Goal: Task Accomplishment & Management: Use online tool/utility

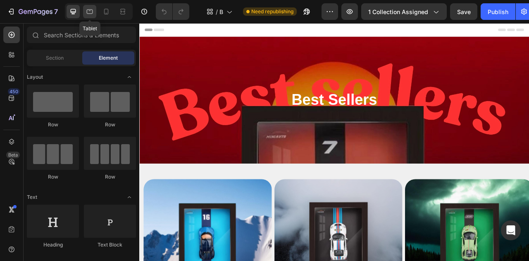
click at [95, 14] on div at bounding box center [89, 11] width 13 height 13
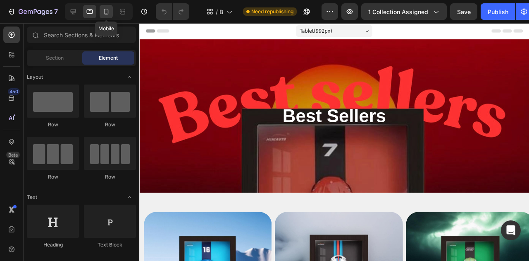
click at [111, 14] on div at bounding box center [106, 11] width 13 height 13
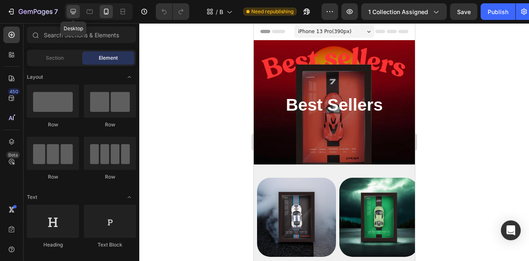
click at [69, 13] on icon at bounding box center [73, 11] width 8 height 8
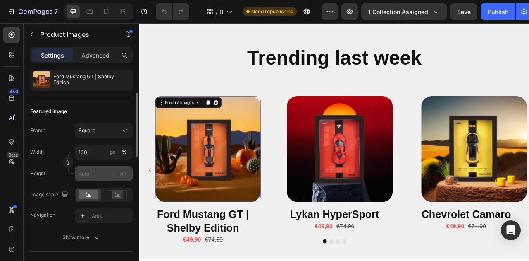
scroll to position [87, 0]
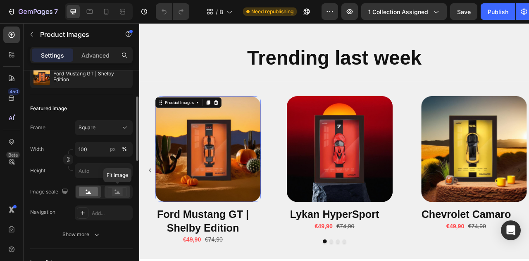
click at [118, 189] on rect at bounding box center [117, 191] width 11 height 8
click at [87, 190] on circle at bounding box center [87, 190] width 2 height 2
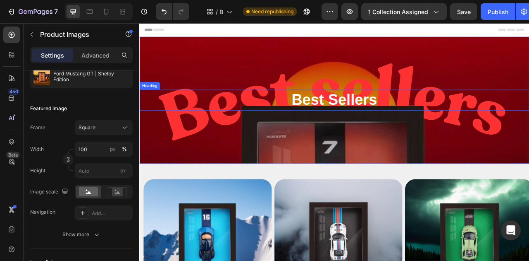
scroll to position [0, 0]
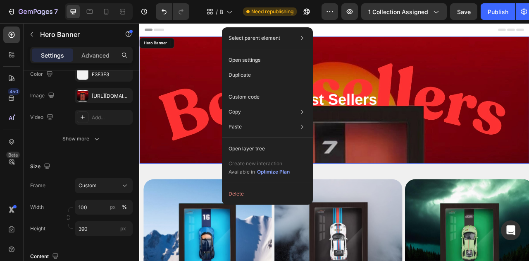
drag, startPoint x: 313, startPoint y: 138, endPoint x: 304, endPoint y: 135, distance: 9.2
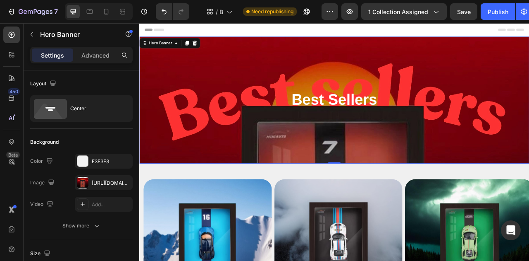
click at [488, 53] on div "Background Image" at bounding box center [387, 120] width 496 height 161
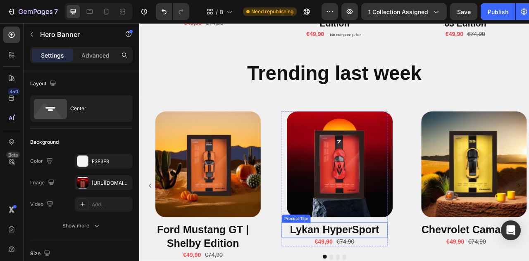
scroll to position [348, 0]
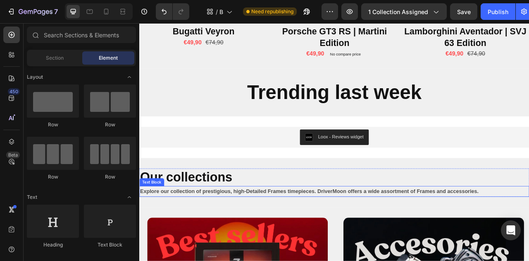
scroll to position [364, 0]
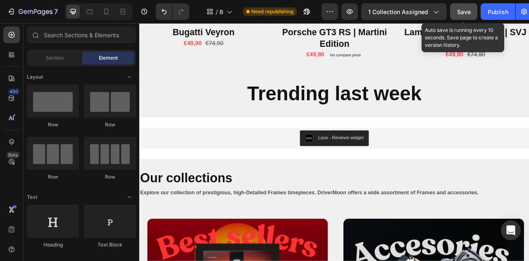
click at [469, 10] on span "Save" at bounding box center [464, 11] width 14 height 7
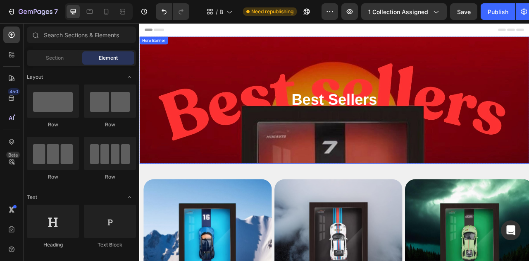
scroll to position [0, 0]
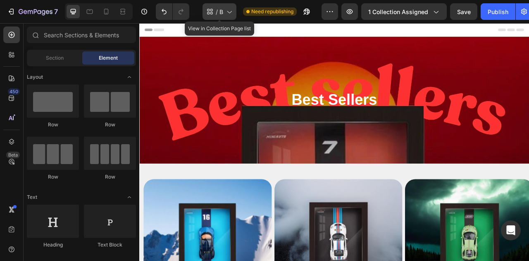
click at [224, 11] on div "/ Best sellers" at bounding box center [220, 11] width 34 height 17
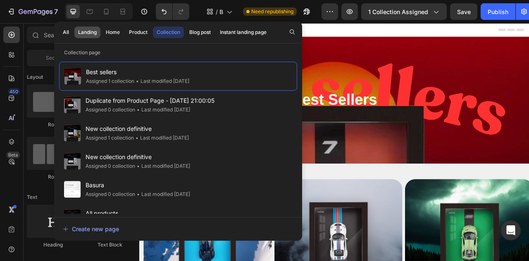
click at [79, 29] on div "Landing" at bounding box center [87, 32] width 19 height 7
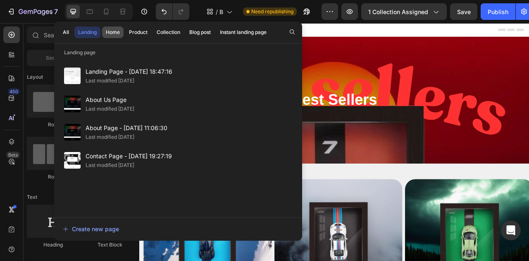
click at [111, 28] on button "Home" at bounding box center [113, 32] width 22 height 12
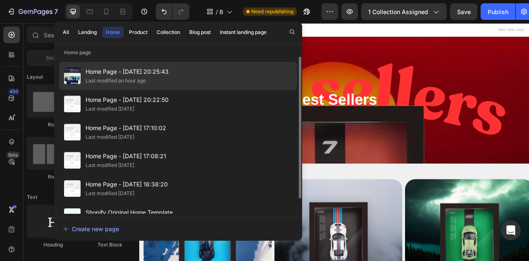
click at [84, 74] on div "Home Page - Feb 8, 20:25:43 Last modified an hour ago" at bounding box center [178, 76] width 238 height 28
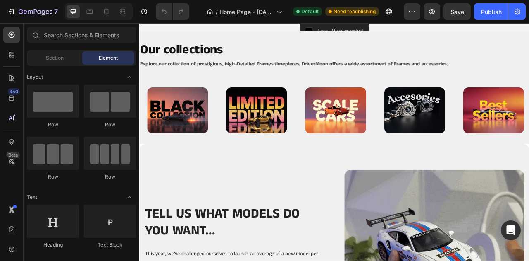
scroll to position [1239, 0]
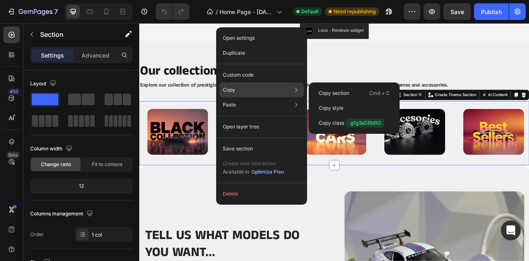
click at [242, 93] on div "Copy Copy section Cmd + C Copy style Copy class .g1g3aDRbRO" at bounding box center [262, 89] width 84 height 15
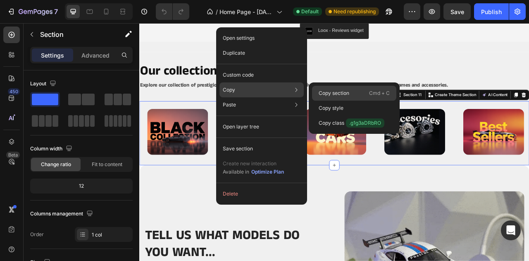
click at [340, 91] on p "Copy section" at bounding box center [334, 92] width 31 height 7
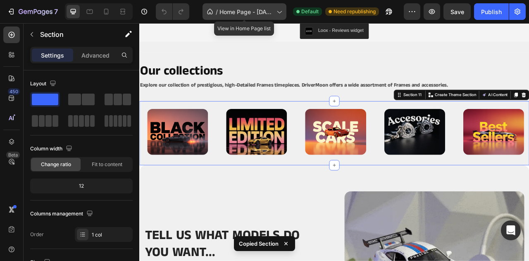
click at [251, 13] on span "Home Page - Feb 8, 20:25:43" at bounding box center [247, 11] width 54 height 9
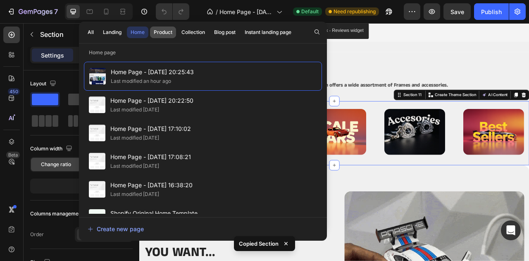
click at [158, 33] on div "Product" at bounding box center [163, 32] width 19 height 7
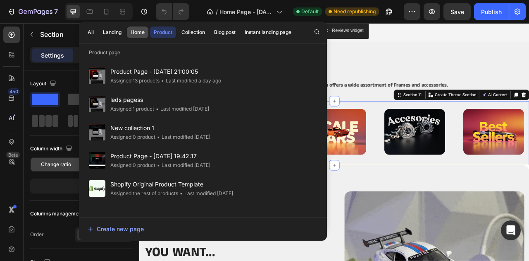
click at [131, 32] on div "Home" at bounding box center [138, 32] width 14 height 7
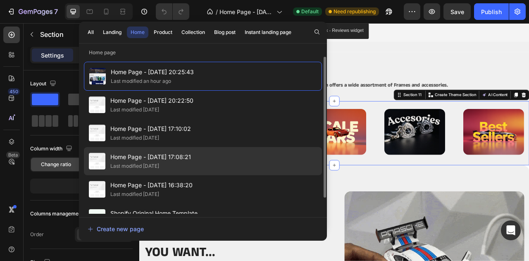
scroll to position [18, 0]
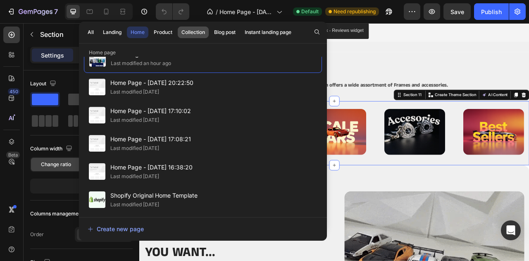
click at [201, 33] on div "Collection" at bounding box center [194, 32] width 24 height 7
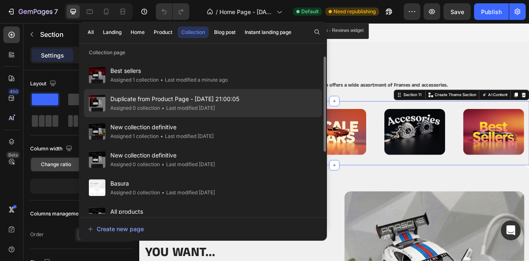
scroll to position [0, 0]
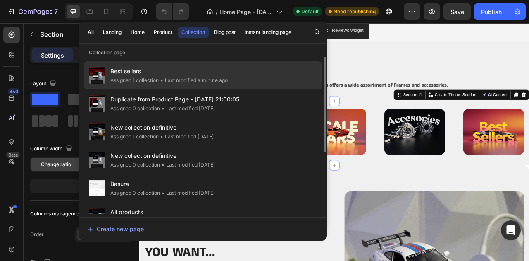
click at [122, 74] on span "Best sellers" at bounding box center [168, 71] width 117 height 10
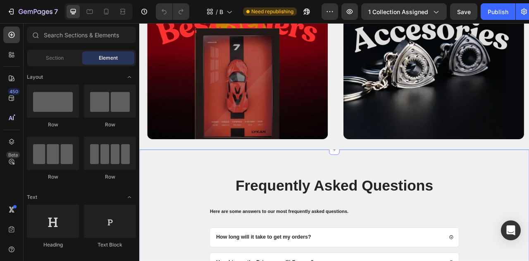
scroll to position [636, 0]
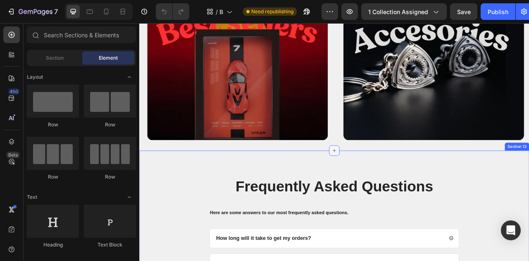
click at [389, 185] on icon at bounding box center [387, 185] width 7 height 7
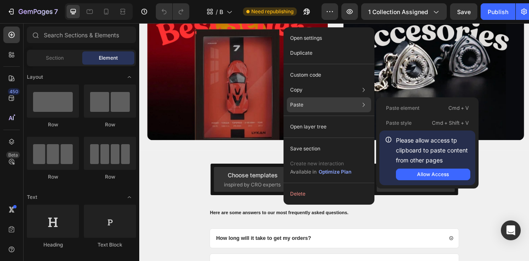
click at [301, 101] on p "Paste" at bounding box center [296, 104] width 13 height 7
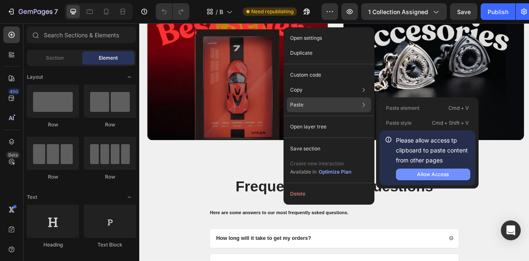
click at [450, 170] on button "Allow Access" at bounding box center [433, 174] width 74 height 12
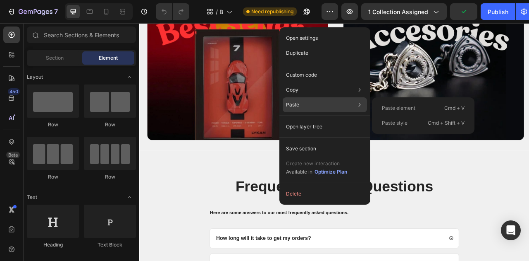
click at [305, 105] on div "Paste Paste element Cmd + V Paste style Cmd + Shift + V" at bounding box center [325, 104] width 84 height 15
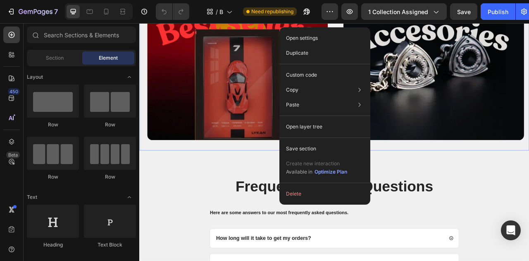
click at [281, 179] on div "Image Row Image Row Section 12" at bounding box center [387, 85] width 496 height 199
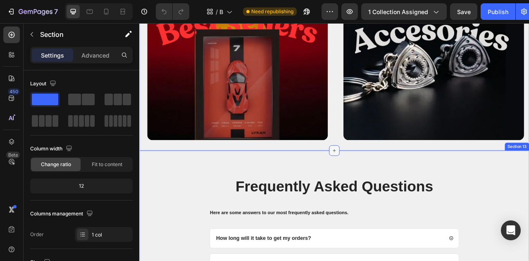
scroll to position [637, 0]
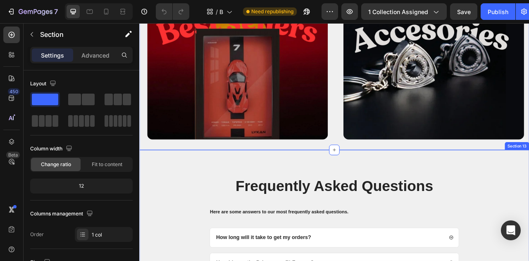
drag, startPoint x: 457, startPoint y: 191, endPoint x: 452, endPoint y: 191, distance: 5.4
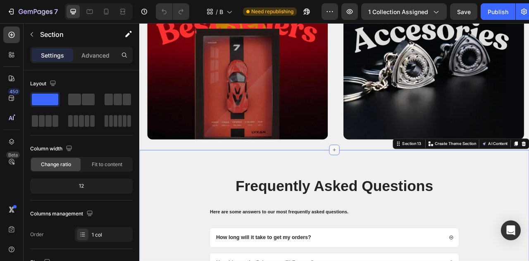
click at [389, 185] on icon at bounding box center [387, 184] width 7 height 7
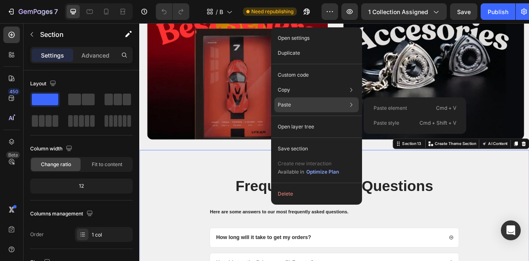
click at [402, 125] on div "Paste style Cmd + Shift + V" at bounding box center [415, 122] width 96 height 15
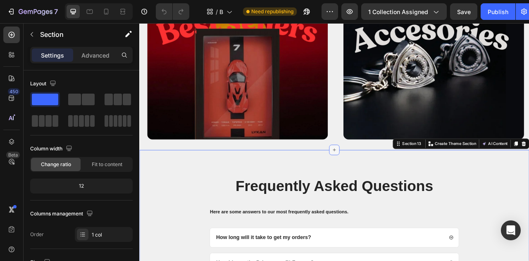
click at [386, 182] on icon at bounding box center [387, 184] width 7 height 7
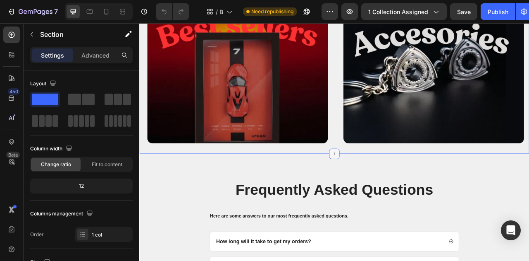
scroll to position [636, 0]
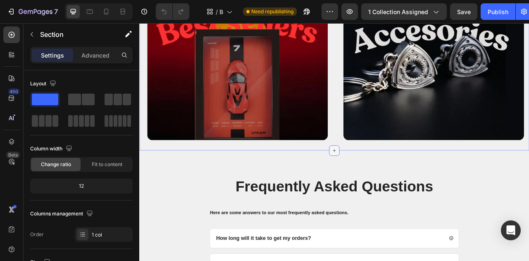
click at [386, 182] on icon at bounding box center [387, 185] width 7 height 7
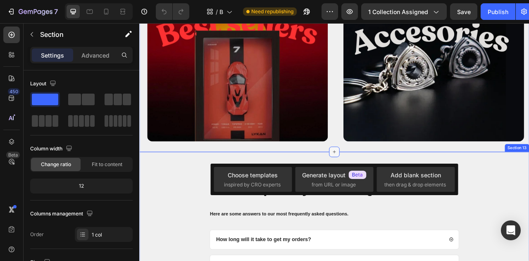
scroll to position [632, 0]
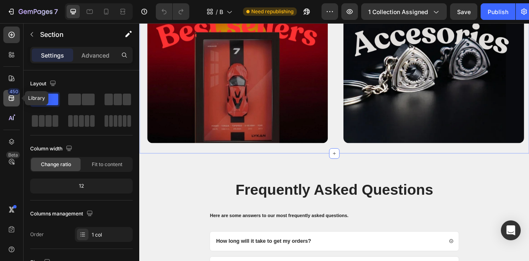
click at [7, 101] on div "450" at bounding box center [11, 98] width 17 height 17
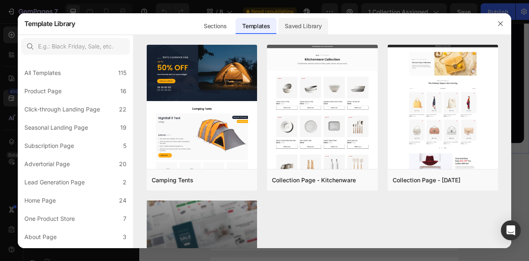
click at [314, 24] on div "Saved Library" at bounding box center [303, 26] width 50 height 17
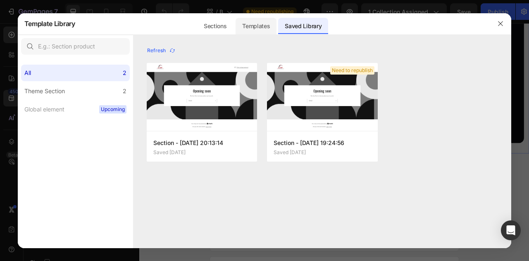
click at [267, 19] on div "Templates" at bounding box center [256, 26] width 41 height 17
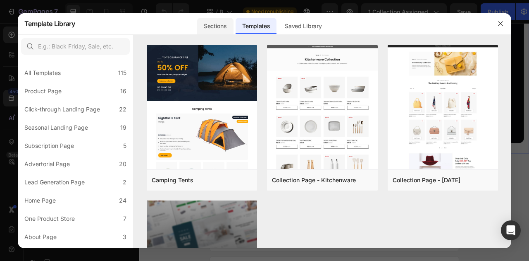
click at [222, 20] on div "Sections" at bounding box center [215, 26] width 36 height 17
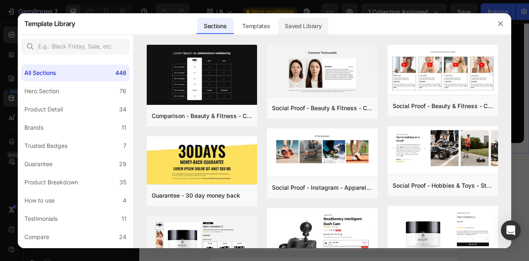
click at [295, 26] on div "Saved Library" at bounding box center [303, 26] width 50 height 17
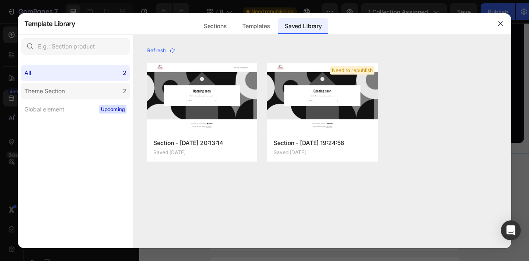
click at [74, 91] on label "Theme Section 2" at bounding box center [75, 91] width 109 height 17
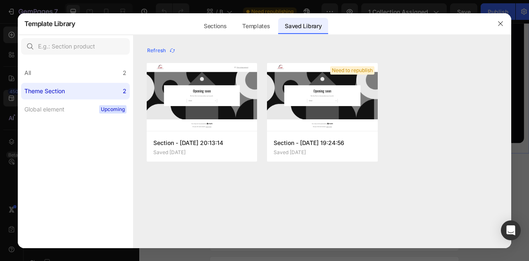
drag, startPoint x: 70, startPoint y: 84, endPoint x: 71, endPoint y: 88, distance: 4.2
click at [71, 87] on label "Theme Section 2" at bounding box center [75, 91] width 109 height 17
click at [68, 73] on div "All 2" at bounding box center [75, 73] width 109 height 17
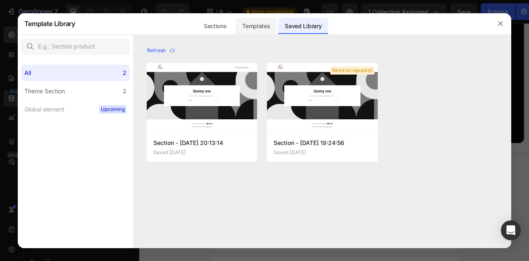
click at [247, 30] on div "Templates" at bounding box center [256, 26] width 41 height 17
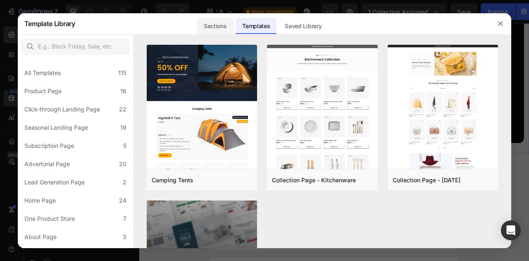
click at [209, 26] on div "Sections" at bounding box center [215, 26] width 36 height 17
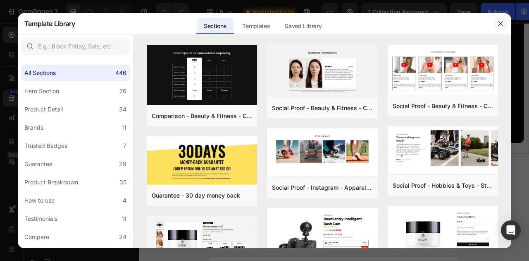
click at [502, 28] on button "button" at bounding box center [500, 23] width 13 height 13
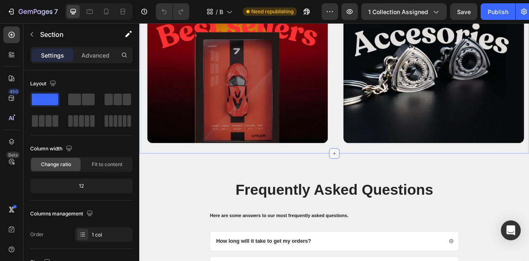
scroll to position [635, 0]
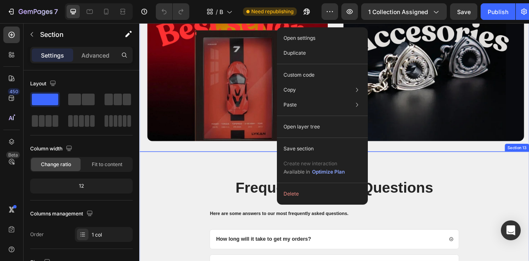
drag, startPoint x: 286, startPoint y: 205, endPoint x: 285, endPoint y: 153, distance: 51.7
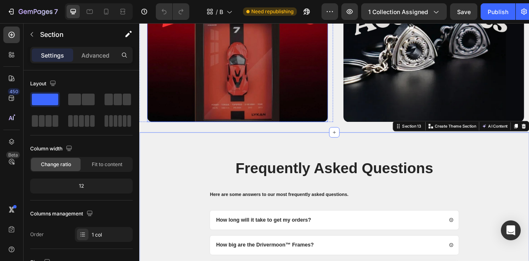
scroll to position [661, 0]
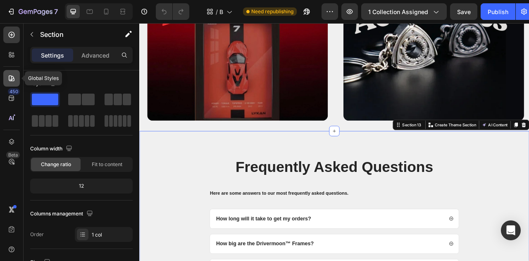
click at [9, 79] on icon at bounding box center [12, 78] width 6 height 6
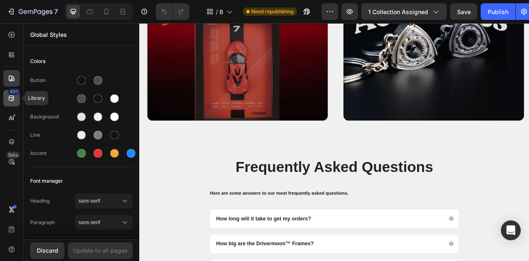
click at [8, 95] on icon at bounding box center [11, 98] width 8 height 8
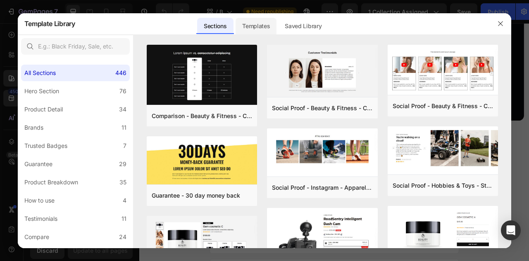
click at [249, 30] on div "Templates" at bounding box center [256, 26] width 41 height 17
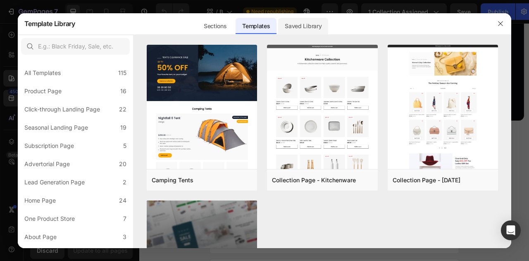
click at [311, 28] on div "Saved Library" at bounding box center [303, 26] width 50 height 17
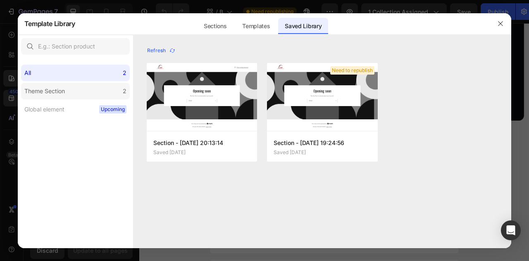
click at [56, 86] on div "Theme Section" at bounding box center [44, 91] width 41 height 10
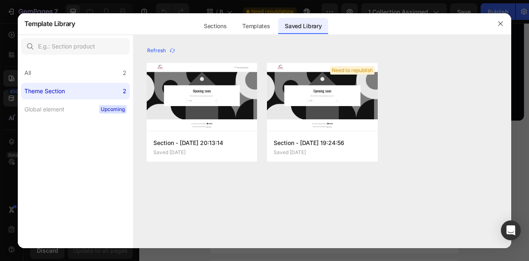
click at [56, 87] on div "Theme Section" at bounding box center [44, 91] width 41 height 10
click at [59, 87] on div "Theme Section" at bounding box center [44, 91] width 41 height 10
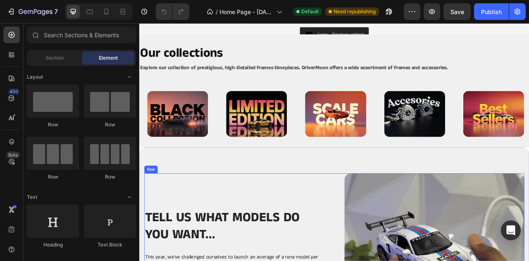
scroll to position [1233, 0]
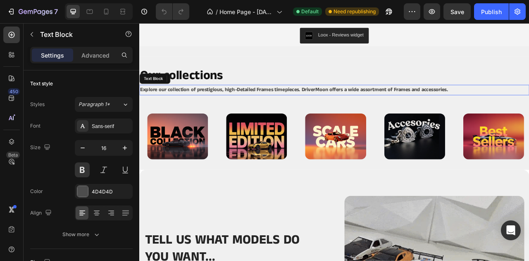
click at [311, 106] on p "Explore our collection of prestigious, high-Detailed Frames timepieces. DriverM…" at bounding box center [387, 108] width 495 height 12
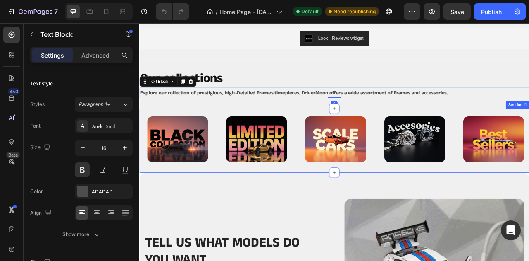
click at [308, 134] on div "Image Image Image Image Image Row Section 11" at bounding box center [387, 172] width 496 height 81
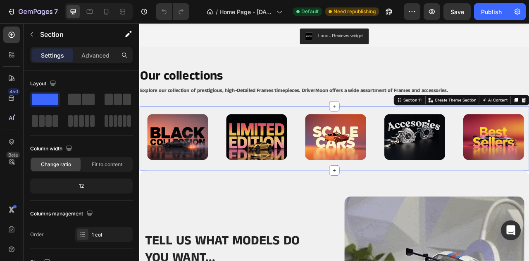
scroll to position [1234, 0]
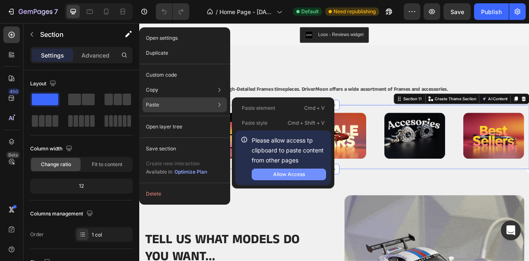
click at [294, 172] on div "Allow Access" at bounding box center [289, 173] width 32 height 7
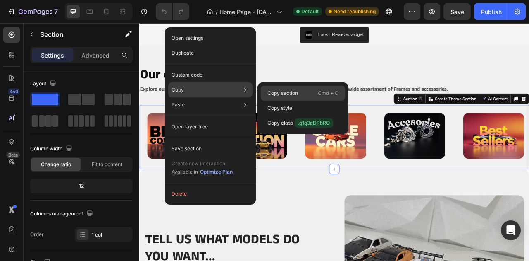
click at [291, 91] on p "Copy section" at bounding box center [283, 92] width 31 height 7
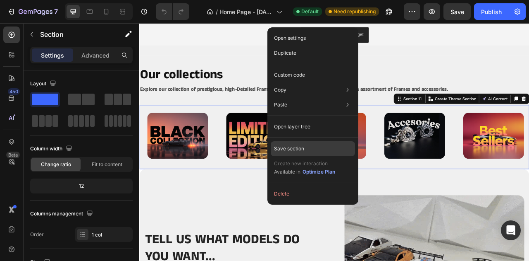
click at [300, 149] on p "Save section" at bounding box center [289, 148] width 30 height 7
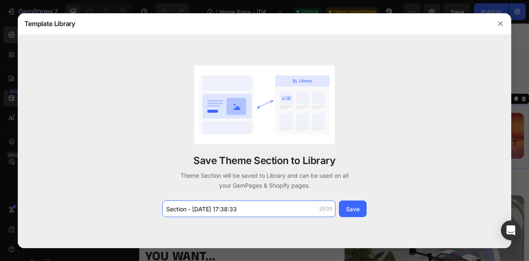
drag, startPoint x: 245, startPoint y: 206, endPoint x: 110, endPoint y: 204, distance: 134.8
click at [110, 204] on div "Save Theme Section to Library Theme Section will be saved to Library and can be…" at bounding box center [265, 141] width 494 height 213
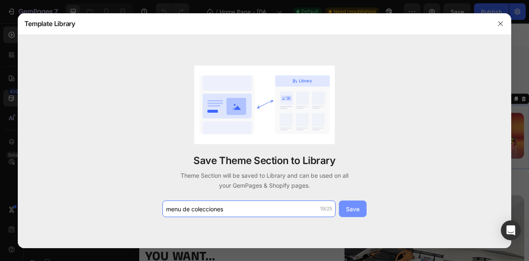
type input "menu de colecciones"
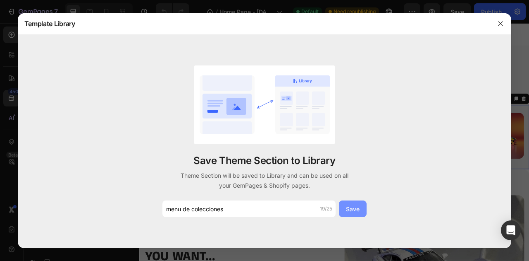
click at [359, 210] on div "Save" at bounding box center [353, 208] width 14 height 9
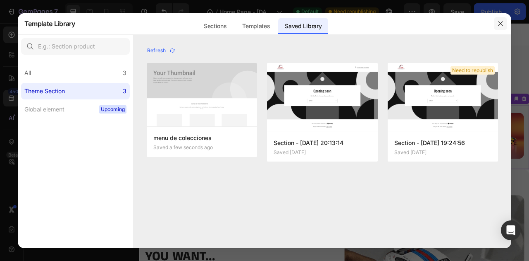
click at [504, 25] on icon "button" at bounding box center [500, 23] width 7 height 7
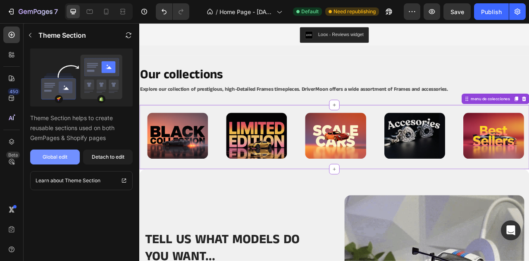
click at [68, 160] on button "Global edit" at bounding box center [55, 156] width 50 height 15
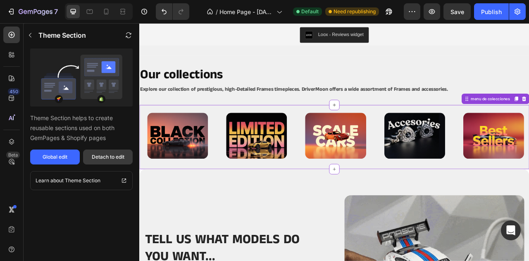
click at [108, 160] on div "Detach to edit" at bounding box center [108, 156] width 33 height 7
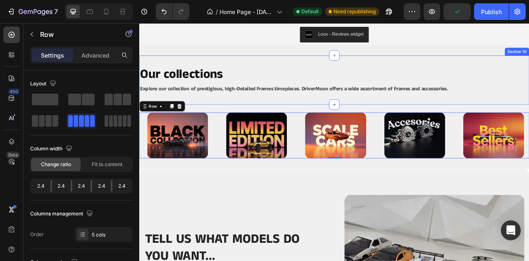
click at [420, 121] on div "Our collections Heading Explore our collection of prestigious, high-Detailed Fr…" at bounding box center [387, 95] width 496 height 63
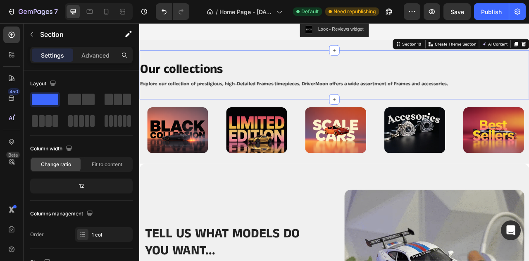
scroll to position [1240, 0]
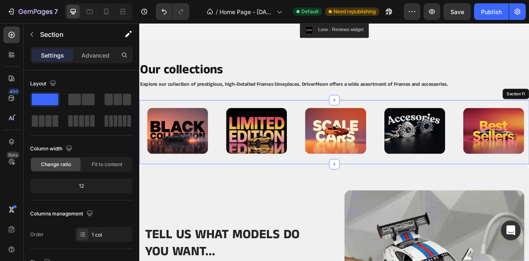
click at [238, 125] on div "Image Image Image Image Image Row Section 11" at bounding box center [387, 161] width 496 height 81
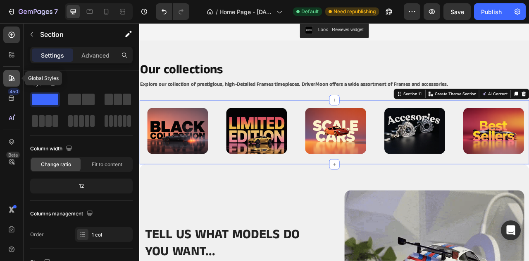
click at [10, 77] on icon at bounding box center [11, 78] width 8 height 8
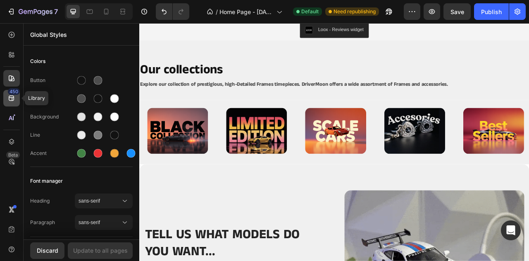
click at [9, 102] on icon at bounding box center [11, 98] width 8 height 8
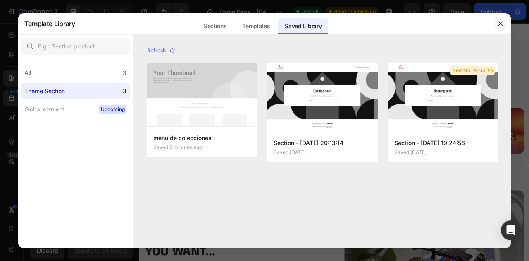
click at [502, 24] on icon "button" at bounding box center [501, 23] width 5 height 5
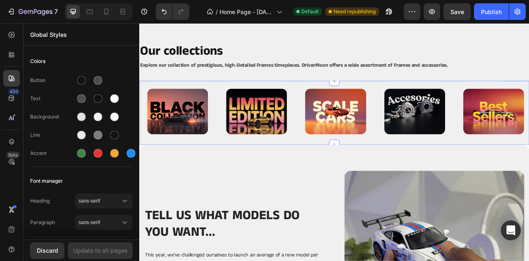
scroll to position [1356, 0]
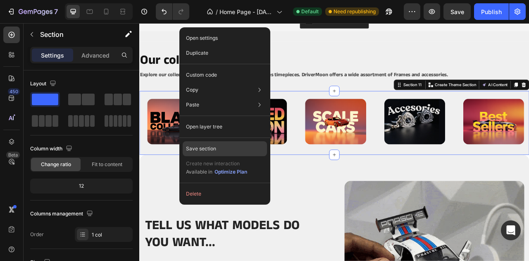
click at [215, 146] on p "Save section" at bounding box center [201, 148] width 30 height 7
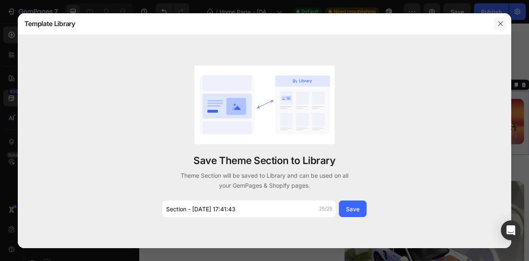
click at [499, 22] on icon "button" at bounding box center [501, 23] width 5 height 5
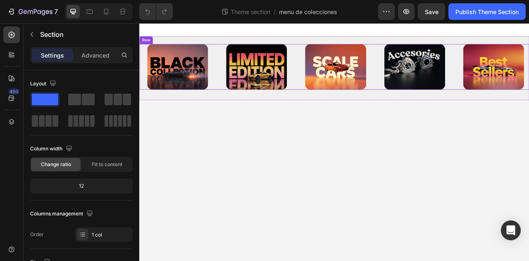
drag, startPoint x: 242, startPoint y: 48, endPoint x: 242, endPoint y: 72, distance: 24.0
click at [243, 83] on div "Image Image Image Image Image Row" at bounding box center [387, 80] width 496 height 81
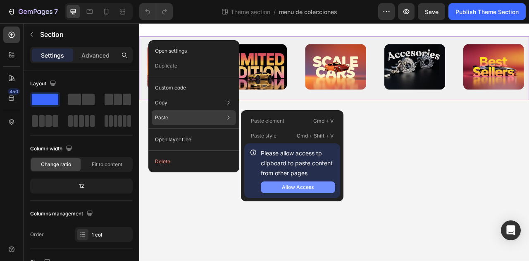
drag, startPoint x: 304, startPoint y: 183, endPoint x: 211, endPoint y: 203, distance: 95.6
click at [304, 183] on div "Allow Access" at bounding box center [298, 186] width 32 height 7
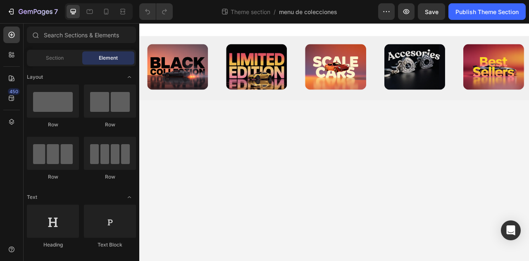
click at [356, 215] on body "Image Image Image Image Image Row Root Drag & drop element from sidebar or Expl…" at bounding box center [387, 174] width 496 height 302
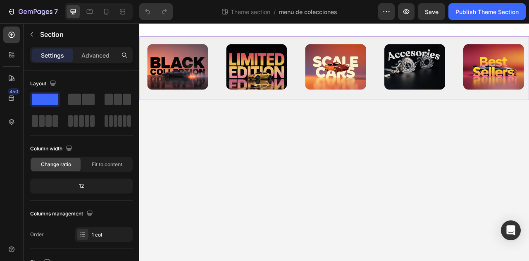
click at [292, 120] on div "Image Image Image Image Image Row" at bounding box center [387, 80] width 496 height 81
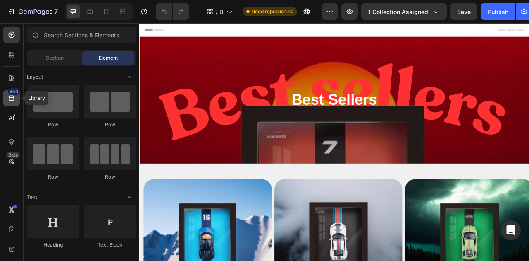
click at [11, 91] on div "450" at bounding box center [14, 91] width 12 height 7
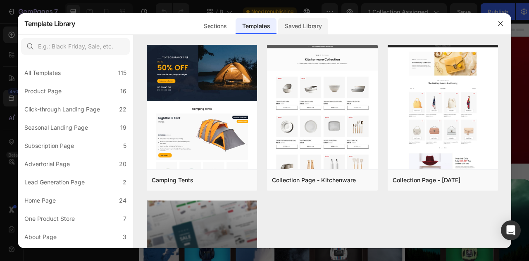
click at [298, 22] on div "Saved Library" at bounding box center [303, 26] width 50 height 17
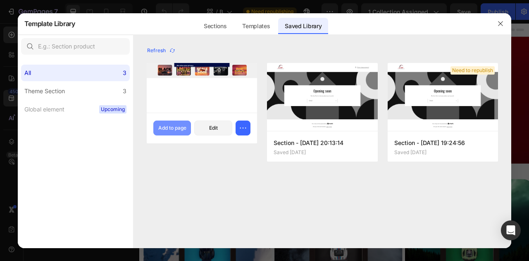
click at [174, 129] on div "Add to page" at bounding box center [172, 127] width 28 height 7
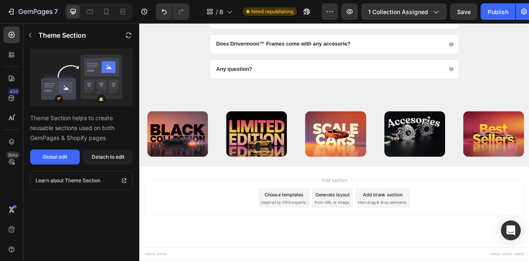
scroll to position [1009, 0]
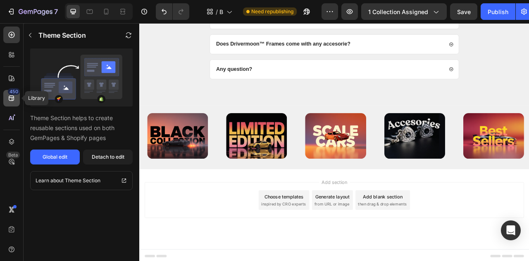
click at [10, 93] on div "450" at bounding box center [14, 91] width 12 height 7
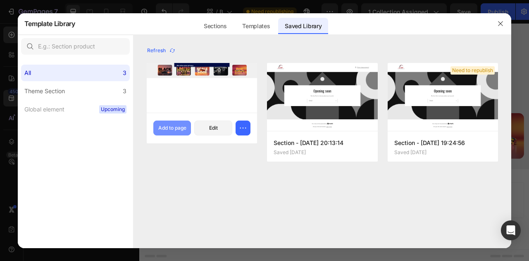
click at [174, 125] on div "Add to page" at bounding box center [172, 127] width 28 height 7
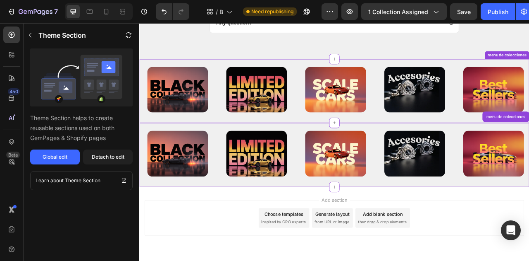
scroll to position [1091, 0]
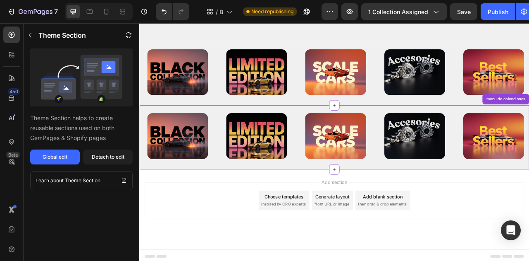
click at [191, 157] on img at bounding box center [187, 166] width 77 height 58
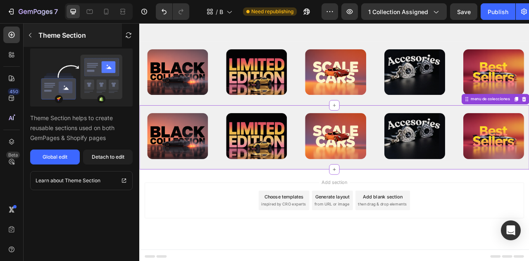
click at [33, 36] on button "button" at bounding box center [30, 35] width 13 height 13
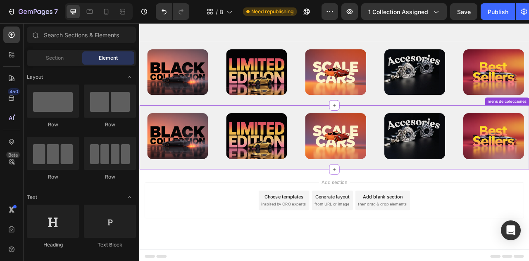
click at [260, 196] on div "Image Image Image Image Image Row menu de colecciones" at bounding box center [387, 167] width 496 height 81
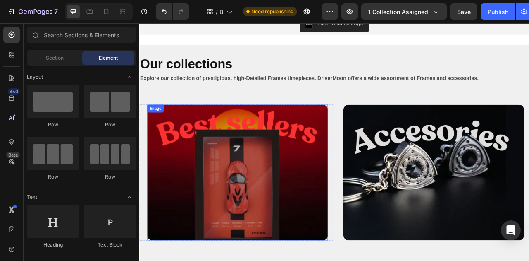
scroll to position [509, 0]
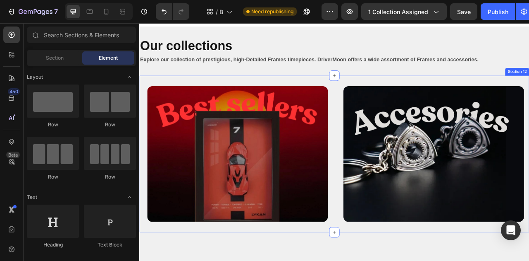
click at [258, 94] on div "Image Row Image Row Section 12" at bounding box center [387, 189] width 496 height 199
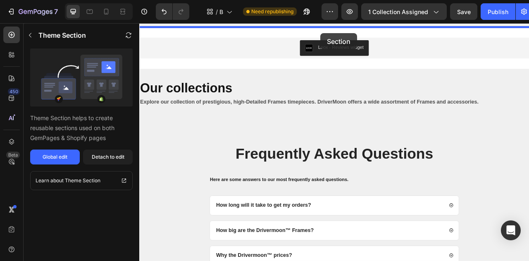
scroll to position [452, 0]
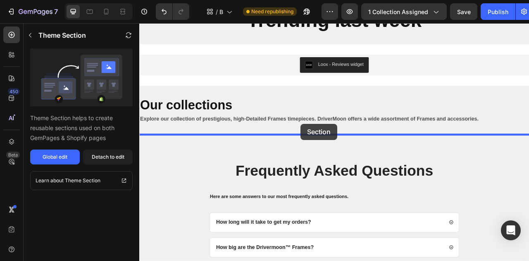
drag, startPoint x: 368, startPoint y: 152, endPoint x: 344, endPoint y: 151, distance: 24.0
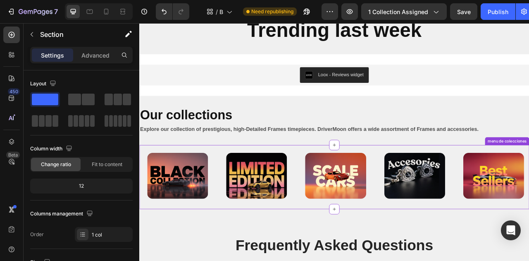
scroll to position [443, 0]
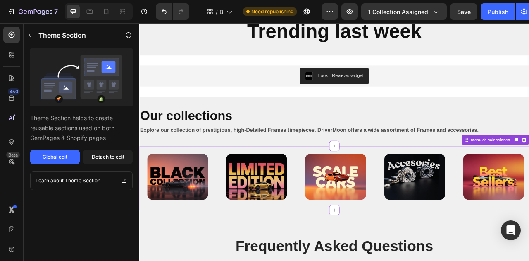
click at [208, 189] on img at bounding box center [187, 218] width 77 height 58
click at [38, 35] on div "Theme Section" at bounding box center [73, 35] width 98 height 23
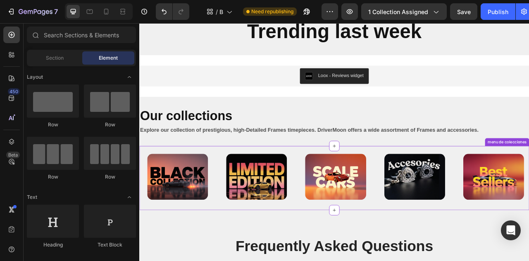
click at [182, 205] on img at bounding box center [187, 218] width 77 height 58
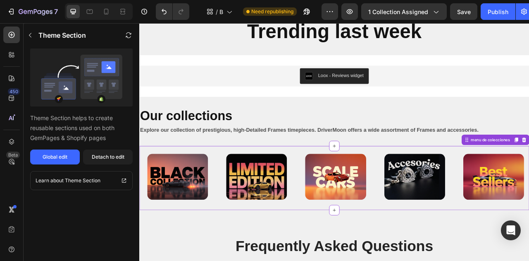
click at [182, 205] on img at bounding box center [187, 218] width 77 height 58
click at [99, 158] on div "Detach to edit" at bounding box center [108, 156] width 33 height 7
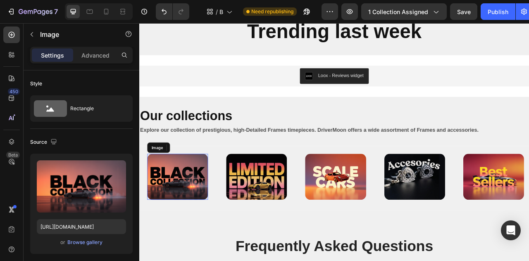
click at [182, 208] on img at bounding box center [187, 218] width 77 height 58
click at [34, 36] on icon "button" at bounding box center [32, 34] width 7 height 7
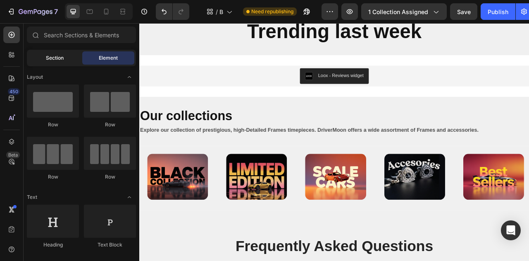
click at [47, 57] on span "Section" at bounding box center [55, 57] width 18 height 7
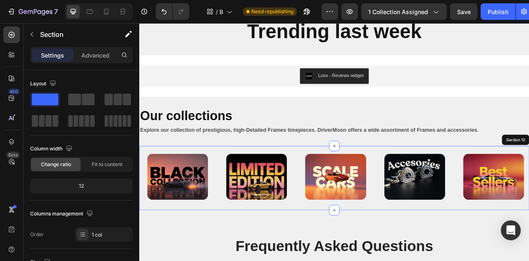
click at [213, 184] on div "Image Image Image Image Image Row Section 12" at bounding box center [387, 219] width 496 height 81
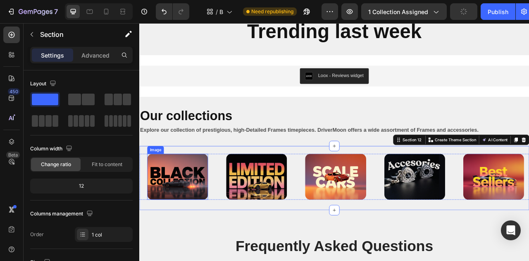
click at [204, 205] on img at bounding box center [187, 218] width 77 height 58
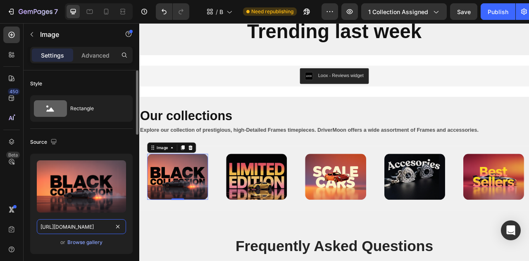
click at [103, 225] on input "https://cdn.shopify.com/s/files/1/0901/1776/7505/files/gempages_552808188810888…" at bounding box center [81, 226] width 89 height 15
click at [94, 241] on div "Browse gallery" at bounding box center [84, 241] width 35 height 7
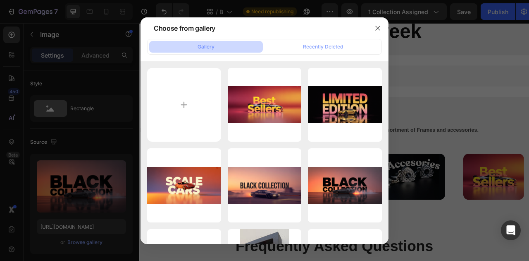
drag, startPoint x: 377, startPoint y: 28, endPoint x: 368, endPoint y: 34, distance: 10.4
click at [377, 28] on icon "button" at bounding box center [378, 28] width 7 height 7
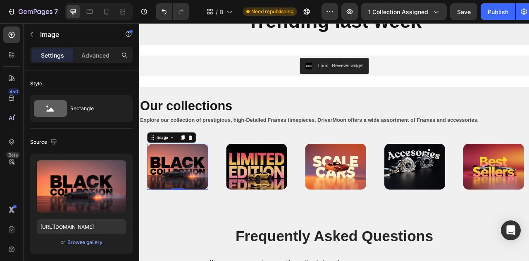
scroll to position [462, 0]
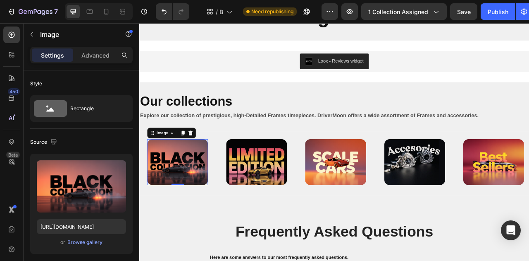
click at [197, 205] on img at bounding box center [187, 199] width 77 height 58
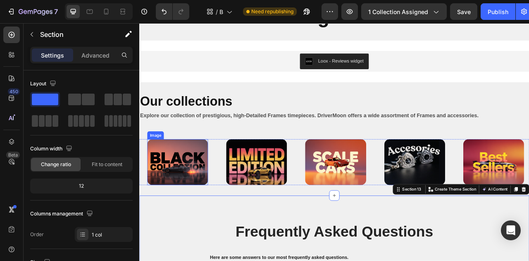
click at [208, 195] on img at bounding box center [187, 199] width 77 height 58
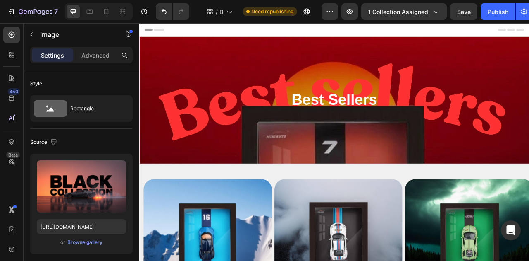
scroll to position [0, 0]
click at [496, 12] on div "Publish" at bounding box center [498, 11] width 21 height 9
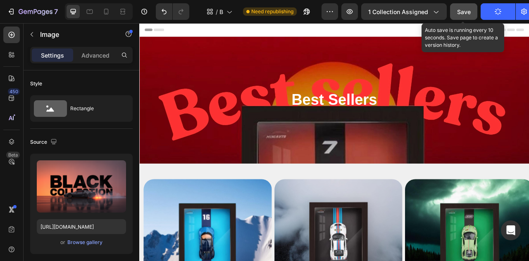
click at [476, 12] on button "Save" at bounding box center [463, 11] width 27 height 17
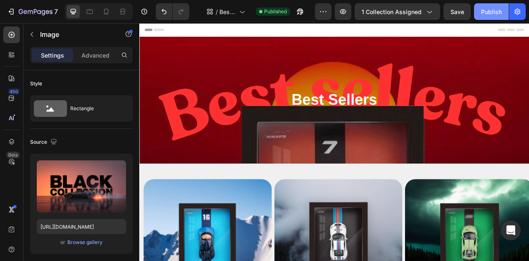
click at [485, 11] on div "Publish" at bounding box center [491, 11] width 21 height 9
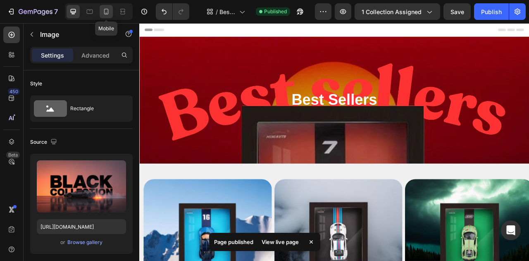
click at [106, 11] on icon at bounding box center [106, 11] width 8 height 8
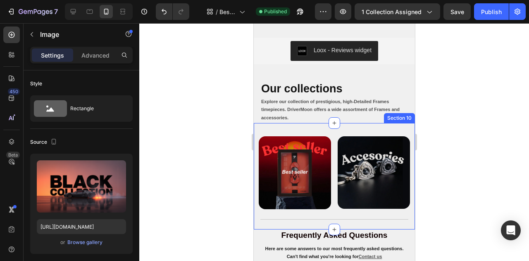
scroll to position [637, 0]
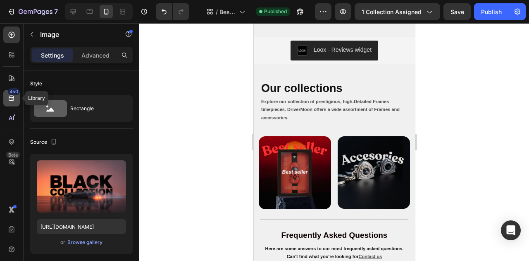
click at [7, 99] on div "450" at bounding box center [11, 98] width 17 height 17
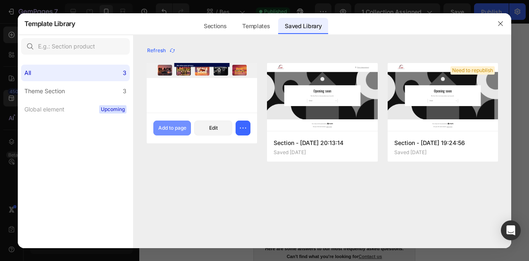
click at [168, 129] on div "Add to page" at bounding box center [172, 127] width 28 height 7
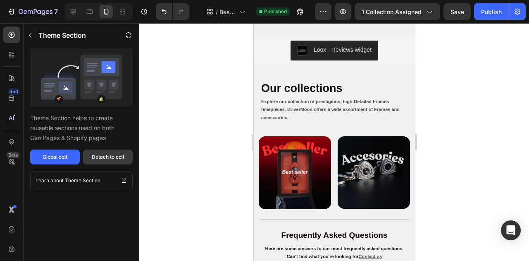
click at [97, 155] on div "Detach to edit" at bounding box center [108, 156] width 33 height 7
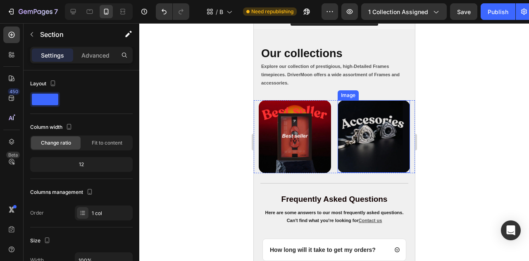
scroll to position [641, 0]
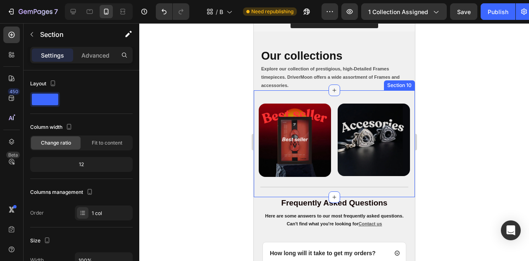
click at [334, 87] on icon at bounding box center [334, 90] width 7 height 7
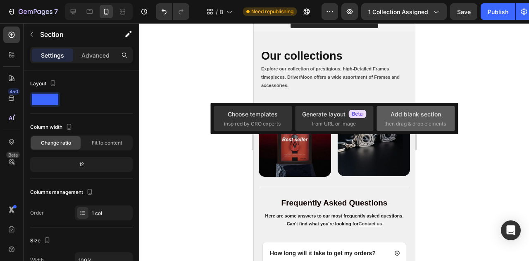
click at [404, 115] on div "Add blank section" at bounding box center [416, 114] width 50 height 9
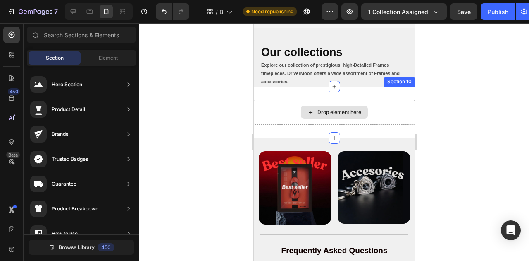
scroll to position [645, 0]
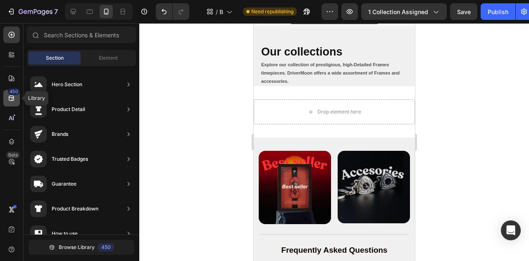
click at [10, 96] on icon at bounding box center [11, 98] width 5 height 5
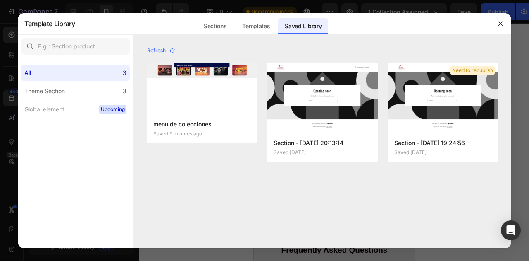
click at [10, 96] on div at bounding box center [264, 130] width 529 height 261
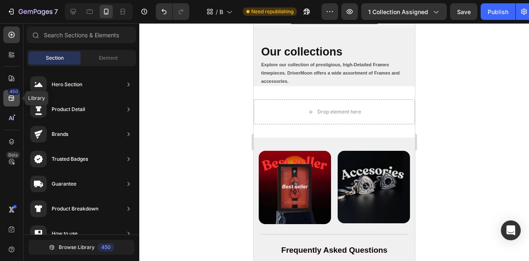
click at [10, 96] on icon at bounding box center [11, 98] width 5 height 5
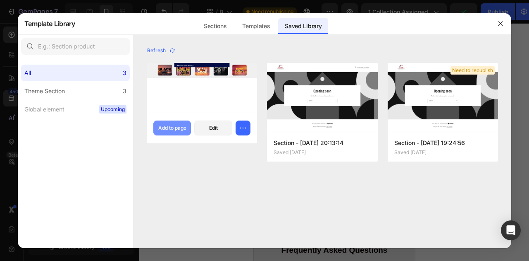
click at [168, 130] on div "Add to page" at bounding box center [172, 127] width 28 height 7
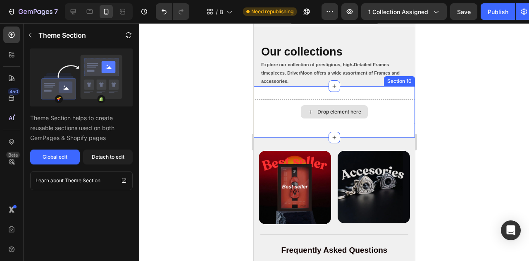
click at [358, 120] on div "Drop element here" at bounding box center [334, 111] width 161 height 25
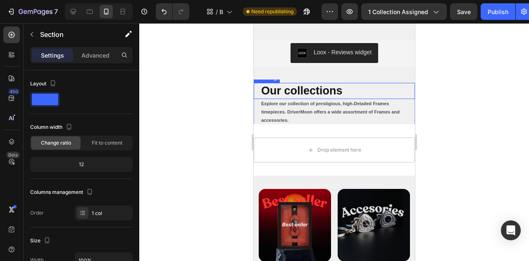
scroll to position [636, 0]
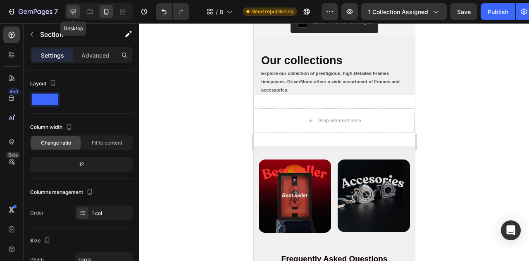
click at [69, 10] on icon at bounding box center [73, 11] width 8 height 8
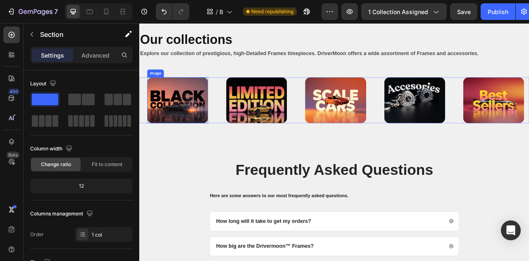
scroll to position [517, 0]
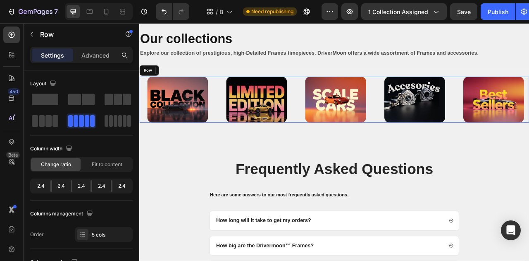
click at [232, 100] on div "Image" at bounding box center [186, 120] width 94 height 58
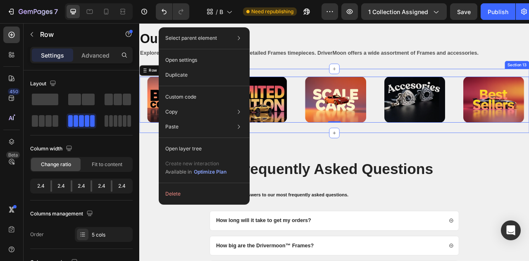
click at [337, 85] on div "Image Image Image Image Image Row 0 Section 13" at bounding box center [387, 121] width 496 height 81
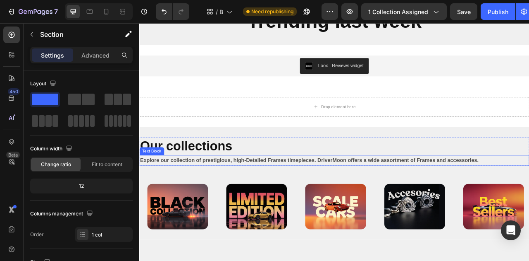
scroll to position [419, 0]
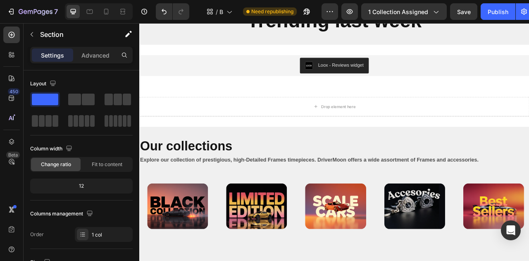
click at [224, 218] on div "Image Image Image Image Image Row Section 13" at bounding box center [387, 257] width 496 height 81
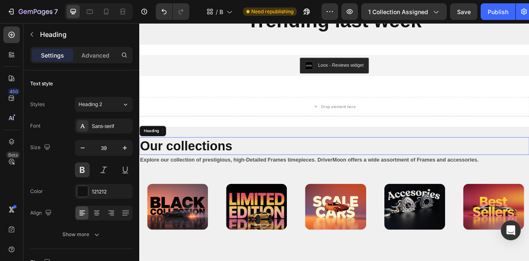
click at [294, 170] on h2 "Our collections" at bounding box center [387, 179] width 496 height 23
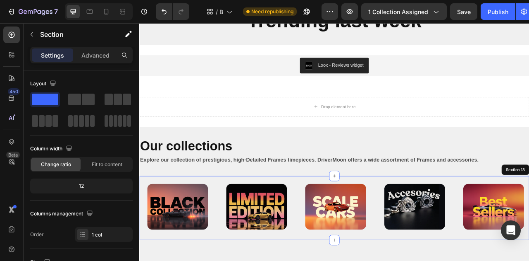
click at [234, 220] on div "Image Image Image Image Image Row Section 13" at bounding box center [387, 257] width 496 height 81
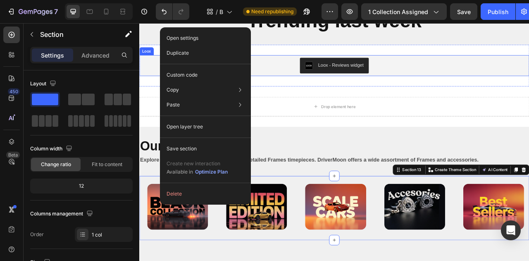
click at [491, 84] on div "Loox - Reviews widget" at bounding box center [388, 77] width 490 height 20
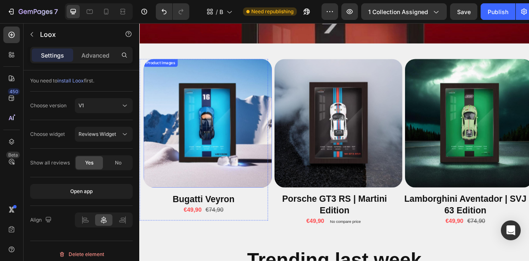
scroll to position [155, 0]
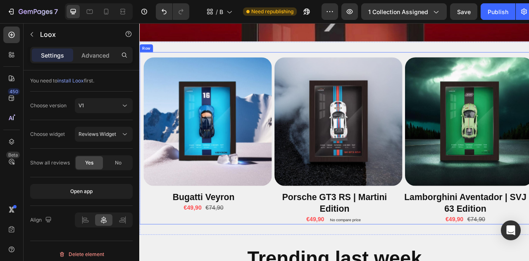
click at [352, 65] on div "Product Images Bugatti Veyron Product Title €49,90 Product Price Product Price …" at bounding box center [387, 169] width 496 height 219
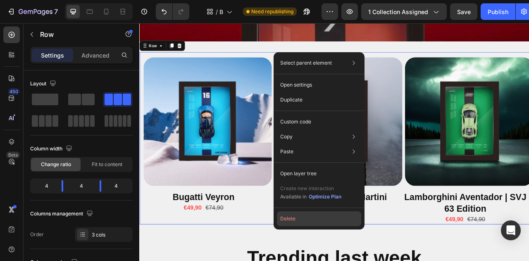
click at [303, 221] on button "Delete" at bounding box center [319, 218] width 84 height 15
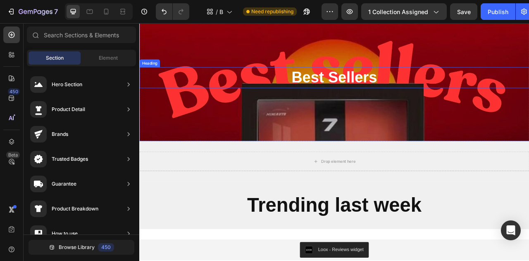
scroll to position [17, 0]
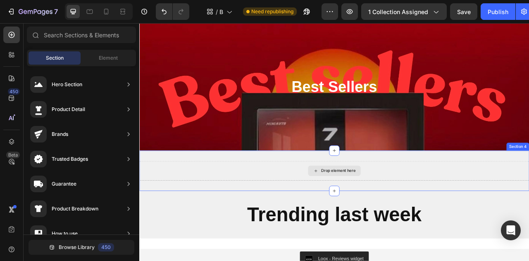
click at [384, 216] on div "Drop element here" at bounding box center [387, 210] width 67 height 13
click at [381, 211] on div "Drop element here" at bounding box center [393, 210] width 44 height 7
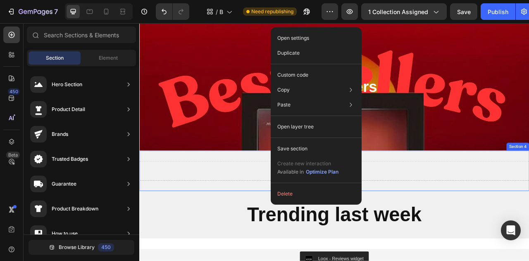
click at [246, 207] on div "Drop element here" at bounding box center [387, 210] width 496 height 25
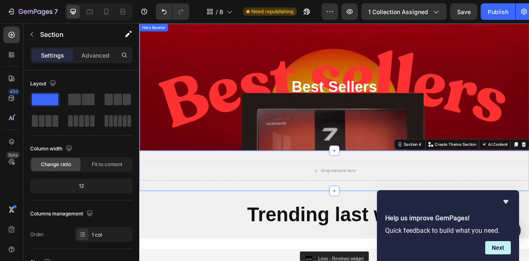
click at [217, 75] on div "Background Image" at bounding box center [387, 104] width 496 height 161
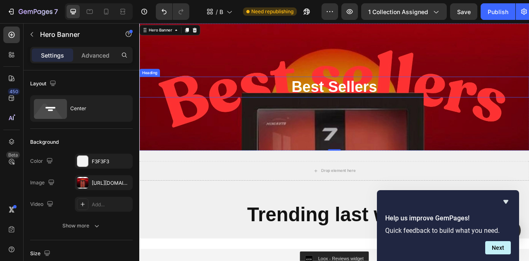
click at [256, 107] on h2 "Best Sellers" at bounding box center [387, 104] width 496 height 26
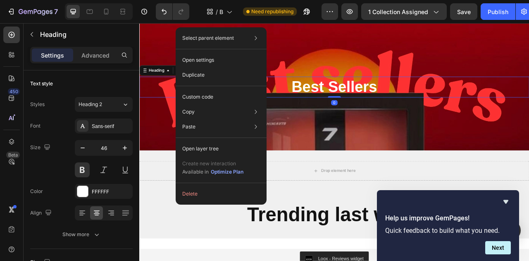
click at [182, 102] on h2 "Best Sellers" at bounding box center [387, 104] width 496 height 26
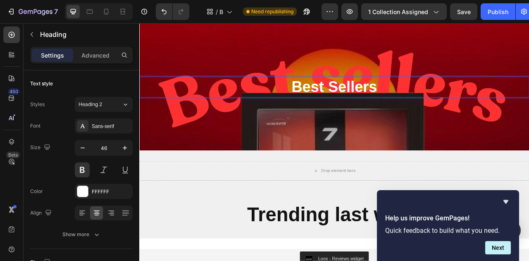
click at [193, 100] on p "Best Sellers" at bounding box center [387, 104] width 495 height 25
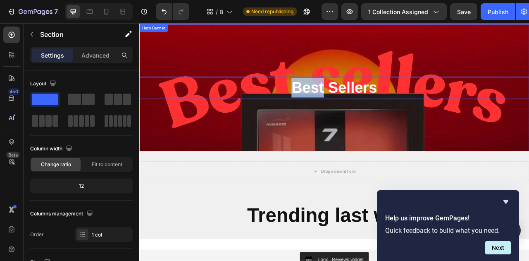
click at [278, 189] on div "Drop element here Section 4" at bounding box center [387, 211] width 496 height 51
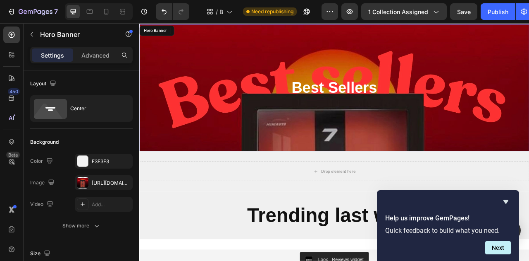
click at [232, 148] on div "Background Image" at bounding box center [387, 104] width 496 height 161
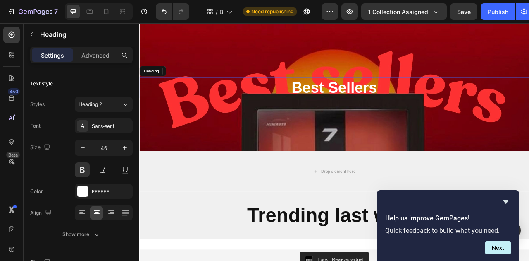
click at [234, 96] on p "Best Sellers" at bounding box center [387, 105] width 495 height 25
click at [196, 84] on icon at bounding box center [199, 84] width 7 height 7
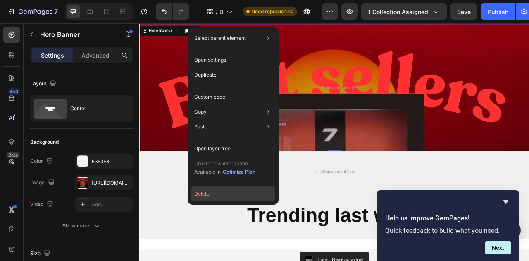
click at [236, 196] on button "Delete" at bounding box center [233, 193] width 84 height 15
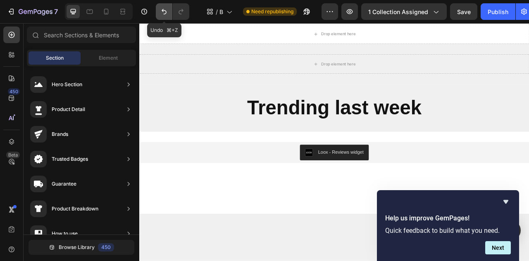
click at [161, 14] on button "Undo/Redo" at bounding box center [164, 11] width 17 height 17
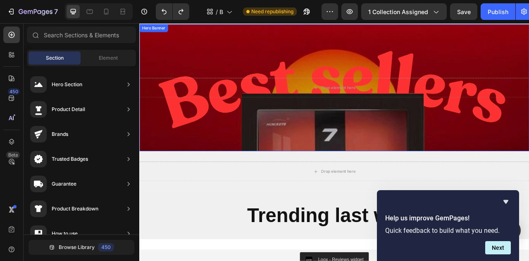
click at [285, 137] on div "Background Image" at bounding box center [387, 104] width 496 height 161
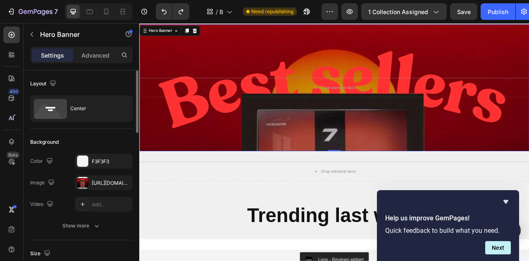
click at [46, 85] on div "Layout" at bounding box center [44, 83] width 28 height 11
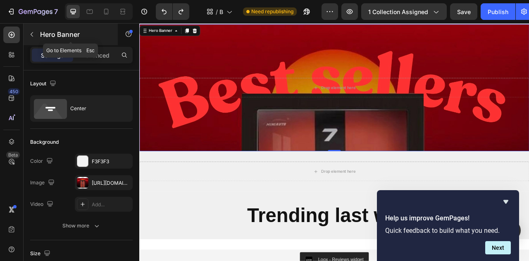
click at [33, 31] on button "button" at bounding box center [31, 34] width 13 height 13
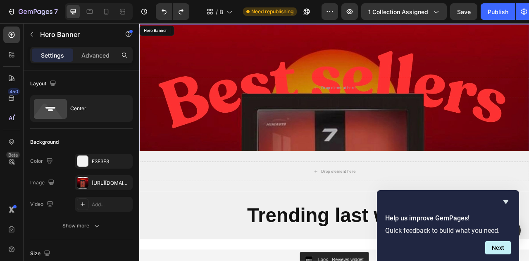
click at [316, 164] on div "Background Image" at bounding box center [387, 104] width 496 height 161
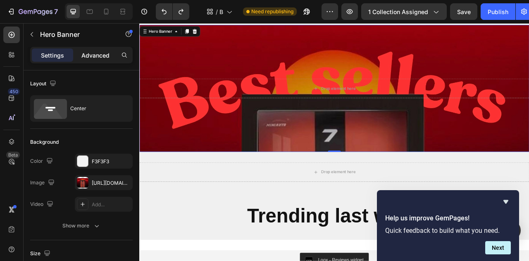
click at [91, 51] on p "Advanced" at bounding box center [95, 55] width 28 height 9
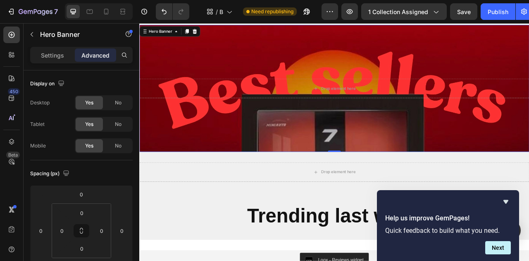
click at [227, 163] on div "Background Image" at bounding box center [387, 105] width 496 height 161
click at [267, 141] on div "Background Image" at bounding box center [387, 105] width 496 height 161
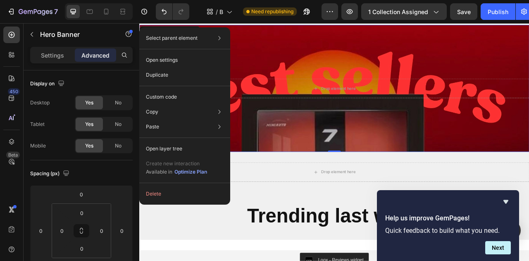
click at [376, 33] on div "Background Image" at bounding box center [387, 105] width 496 height 161
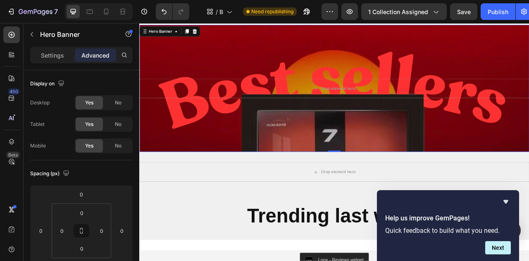
click at [245, 146] on div "Background Image" at bounding box center [387, 105] width 496 height 161
click at [215, 163] on div "Background Image" at bounding box center [387, 105] width 496 height 161
click at [276, 87] on div "Drop element here" at bounding box center [387, 105] width 496 height 51
click at [318, 52] on div "Background Image" at bounding box center [387, 105] width 496 height 161
click at [255, 145] on div "Background Image" at bounding box center [387, 105] width 496 height 161
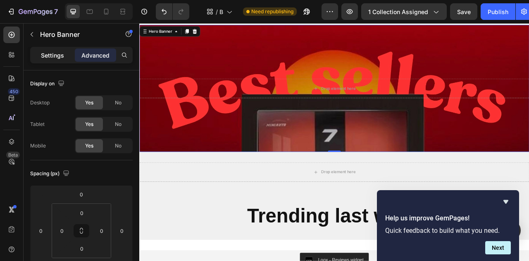
click at [52, 55] on p "Settings" at bounding box center [52, 55] width 23 height 9
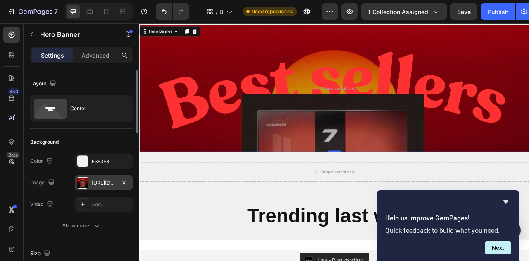
click at [84, 179] on div at bounding box center [83, 183] width 12 height 12
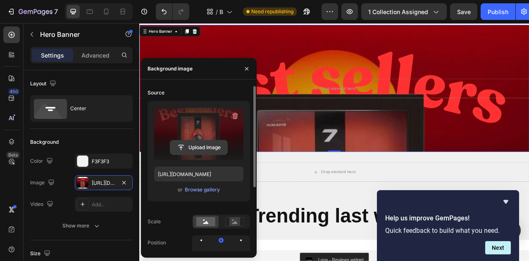
click at [202, 150] on input "file" at bounding box center [198, 147] width 57 height 14
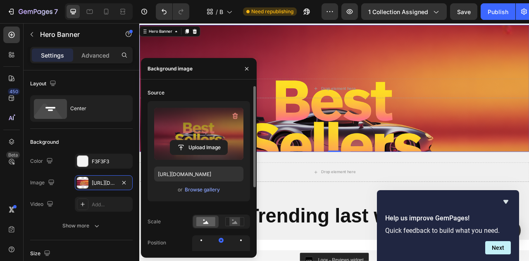
type input "https://cdn.shopify.com/s/files/1/0901/1776/7505/files/gempages_552808188810888…"
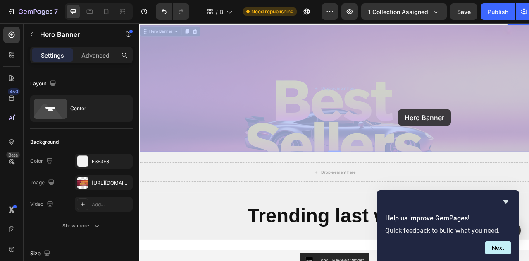
drag, startPoint x: 469, startPoint y: 143, endPoint x: 463, endPoint y: 134, distance: 10.8
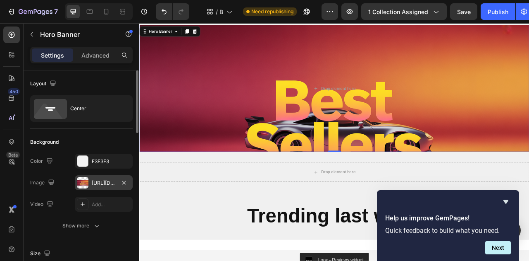
click at [101, 178] on div "https://cdn.shopify.com/s/files/1/0901/1776/7505/files/gempages_552808188810888…" at bounding box center [104, 182] width 58 height 15
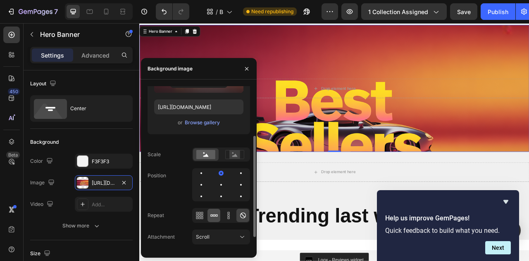
scroll to position [67, 0]
click at [222, 194] on div at bounding box center [221, 196] width 10 height 10
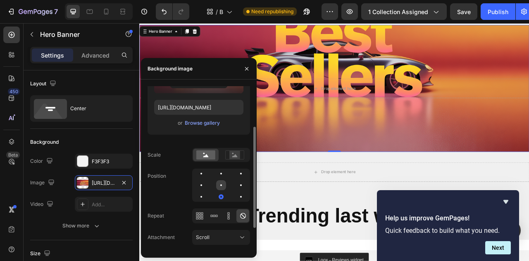
click at [223, 186] on div at bounding box center [221, 185] width 10 height 10
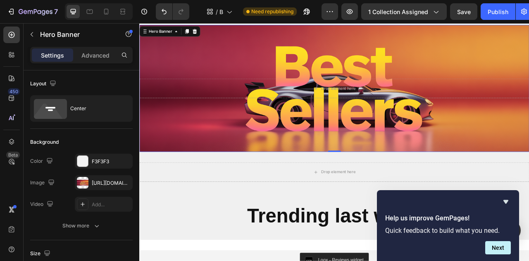
click at [429, 158] on div "Background Image" at bounding box center [387, 105] width 496 height 161
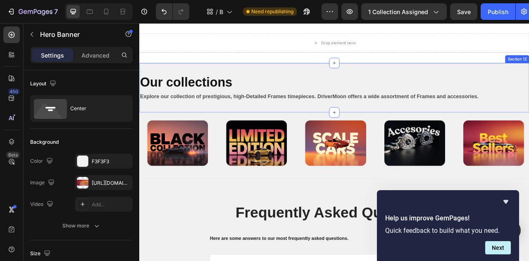
scroll to position [342, 0]
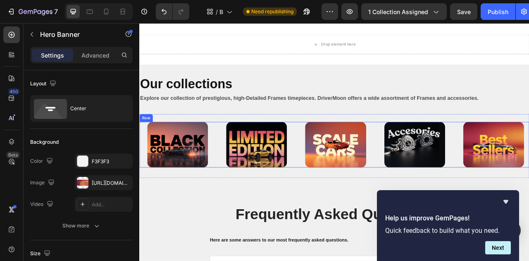
click at [237, 156] on div "Image Image Image Image Image Row" at bounding box center [387, 177] width 496 height 58
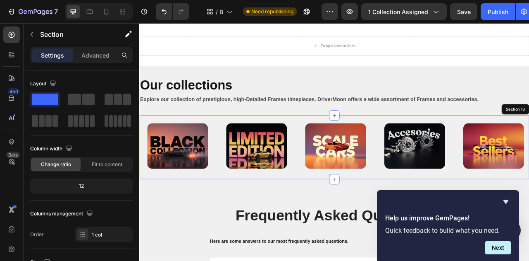
click at [222, 142] on div "Image Image Image Image Image Row 0 Section 13" at bounding box center [387, 180] width 496 height 81
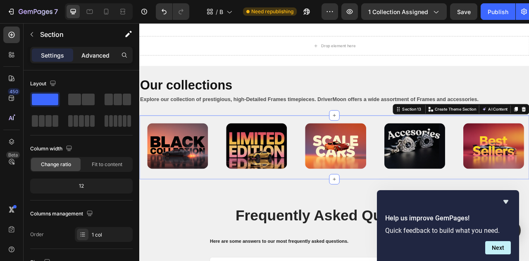
click at [94, 58] on p "Advanced" at bounding box center [95, 55] width 28 height 9
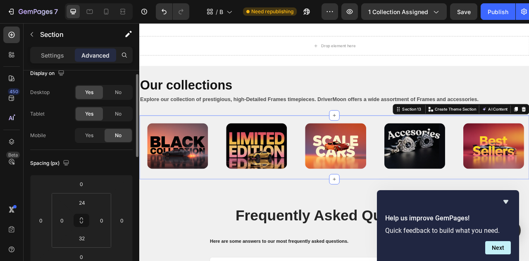
click at [113, 133] on div "No" at bounding box center [118, 135] width 27 height 13
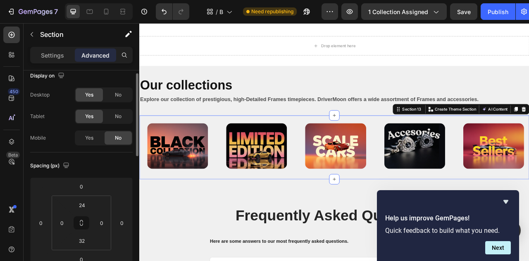
click at [115, 139] on span "No" at bounding box center [118, 137] width 7 height 7
click at [86, 139] on span "Yes" at bounding box center [89, 139] width 8 height 7
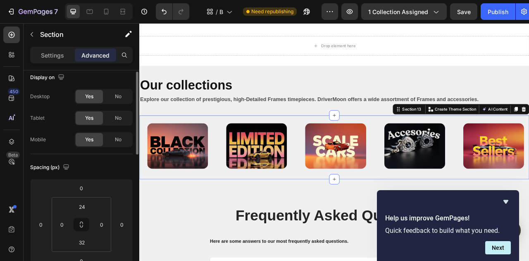
scroll to position [5, 0]
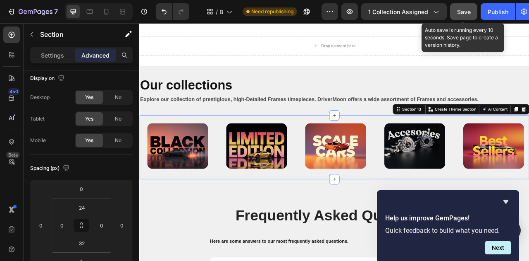
click at [464, 13] on span "Save" at bounding box center [464, 11] width 14 height 7
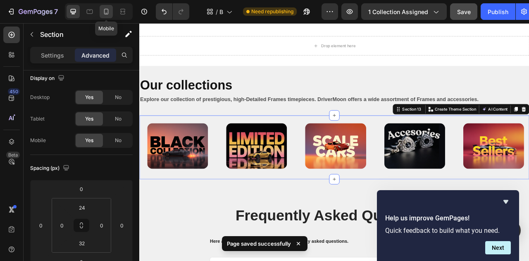
click at [112, 13] on div at bounding box center [106, 11] width 13 height 13
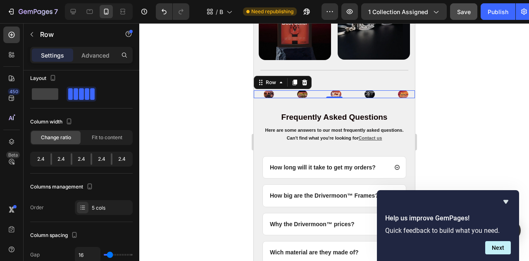
scroll to position [887, 0]
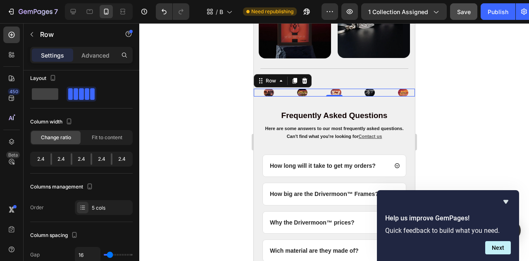
click at [317, 92] on div "Image Image Image Image Image Row 0" at bounding box center [334, 92] width 161 height 8
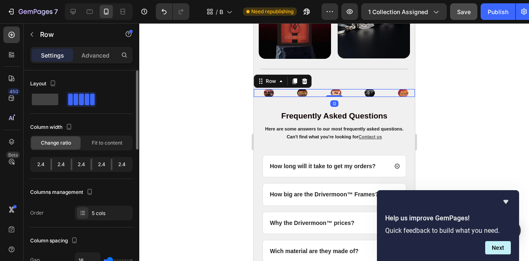
scroll to position [886, 0]
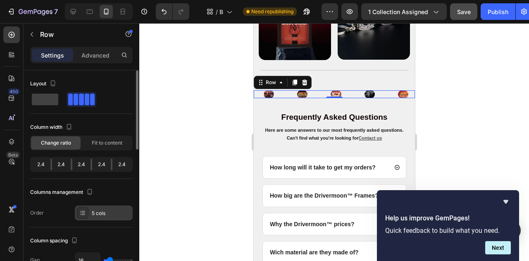
click at [88, 216] on div at bounding box center [83, 213] width 12 height 12
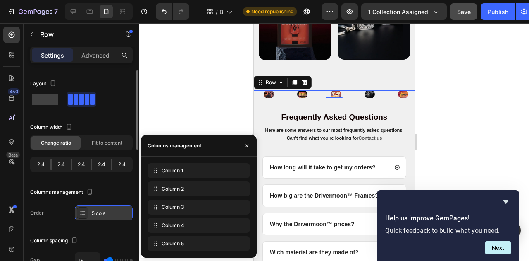
scroll to position [885, 0]
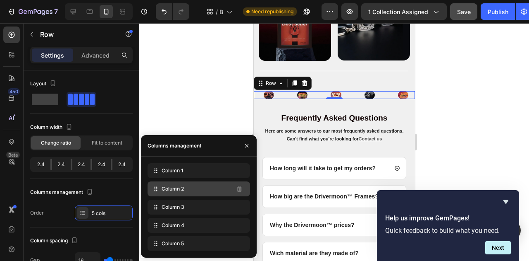
click at [184, 190] on span "Column 2" at bounding box center [173, 188] width 22 height 7
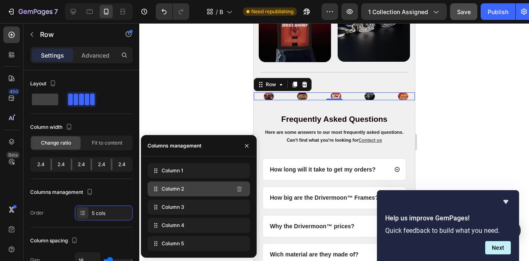
click at [196, 189] on div "Column 2" at bounding box center [199, 188] width 103 height 15
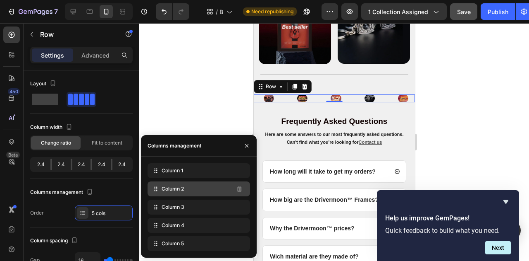
click at [182, 190] on span "Column 2" at bounding box center [173, 188] width 22 height 7
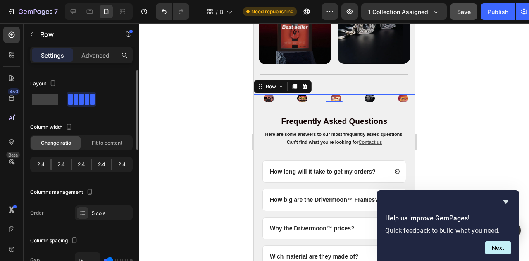
drag, startPoint x: 129, startPoint y: 191, endPoint x: 123, endPoint y: 192, distance: 5.8
click at [128, 191] on div "Columns management" at bounding box center [81, 191] width 103 height 13
click at [44, 98] on span at bounding box center [45, 99] width 26 height 12
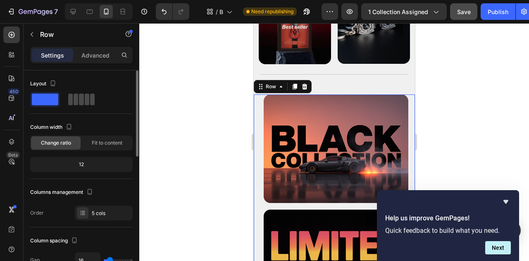
click at [74, 99] on span at bounding box center [76, 99] width 5 height 12
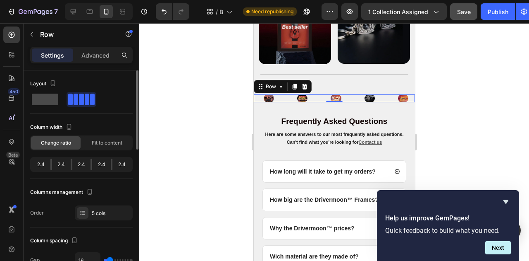
click at [46, 104] on span at bounding box center [45, 99] width 26 height 12
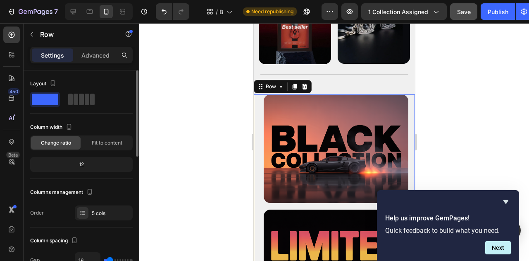
drag, startPoint x: 65, startPoint y: 81, endPoint x: 60, endPoint y: 83, distance: 4.6
click at [65, 81] on div "Layout" at bounding box center [81, 83] width 103 height 13
click at [55, 84] on icon "button" at bounding box center [53, 83] width 8 height 8
click at [90, 85] on div "Layout" at bounding box center [81, 83] width 103 height 13
click at [112, 93] on div at bounding box center [81, 99] width 103 height 15
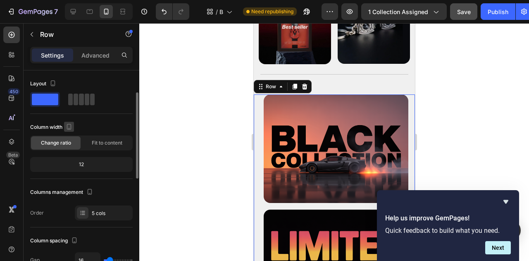
scroll to position [0, 0]
click at [76, 105] on div at bounding box center [82, 99] width 30 height 15
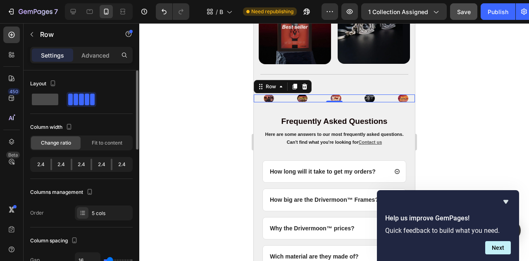
click at [50, 102] on span at bounding box center [45, 99] width 26 height 12
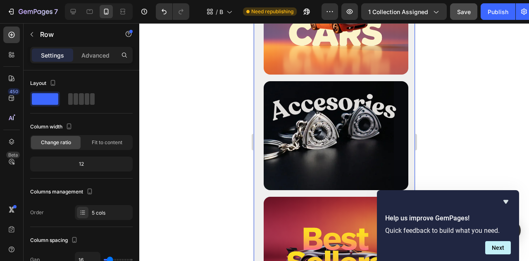
scroll to position [1225, 0]
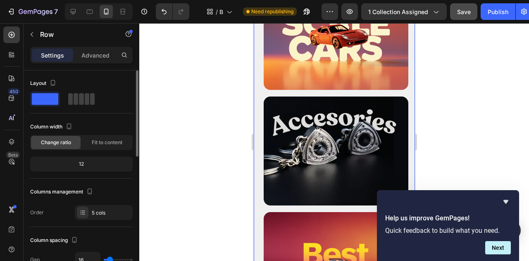
click at [65, 145] on span "Change ratio" at bounding box center [56, 142] width 30 height 7
click at [107, 140] on span "Fit to content" at bounding box center [107, 142] width 31 height 7
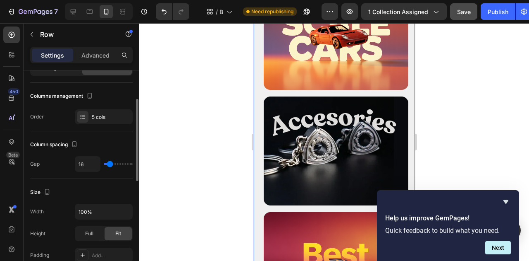
scroll to position [74, 0]
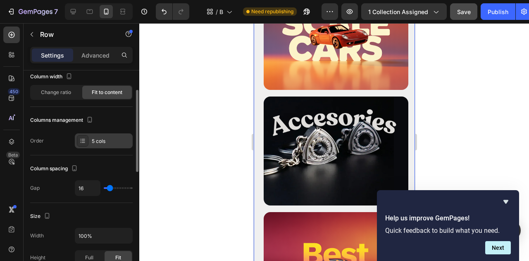
click at [84, 141] on icon at bounding box center [82, 140] width 7 height 7
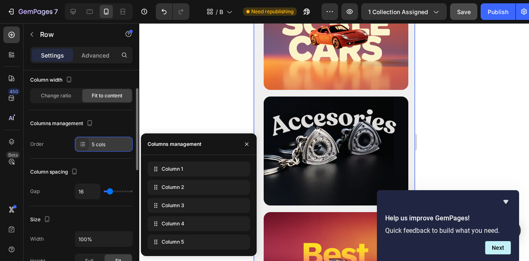
click at [88, 147] on div "5 cols" at bounding box center [104, 143] width 58 height 15
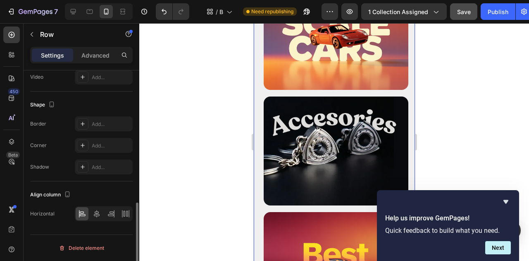
scroll to position [341, 0]
click at [99, 218] on icon at bounding box center [97, 214] width 8 height 8
click at [81, 217] on icon at bounding box center [82, 214] width 8 height 8
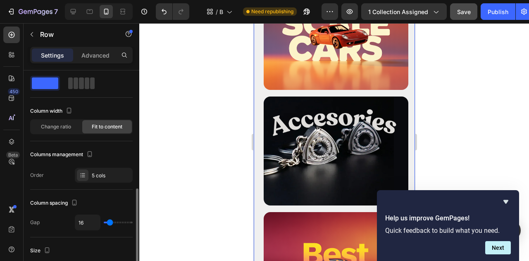
scroll to position [0, 0]
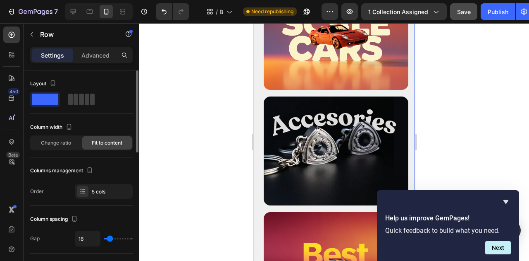
click at [113, 95] on div at bounding box center [81, 99] width 103 height 15
click at [83, 51] on p "Advanced" at bounding box center [95, 55] width 28 height 9
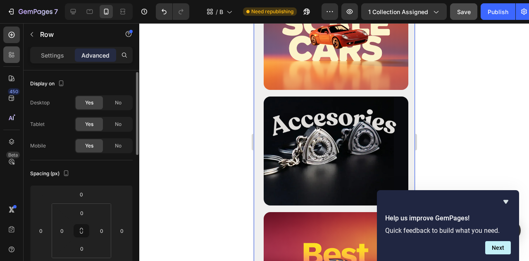
scroll to position [1, 0]
click at [63, 54] on p "Settings" at bounding box center [52, 55] width 23 height 9
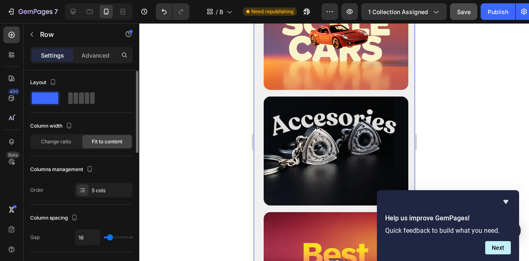
scroll to position [0, 0]
click at [72, 100] on span at bounding box center [70, 99] width 5 height 12
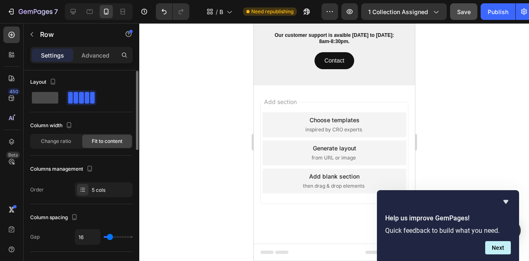
click at [55, 98] on span at bounding box center [45, 98] width 26 height 12
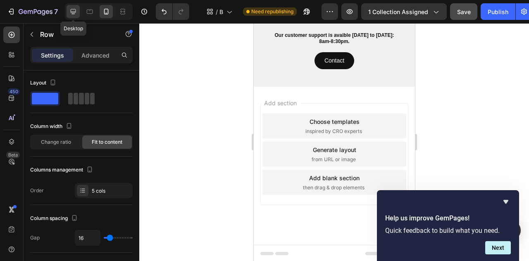
click at [68, 12] on div at bounding box center [73, 11] width 13 height 13
type input "1200"
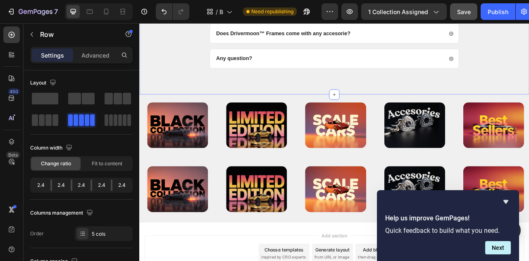
scroll to position [728, 0]
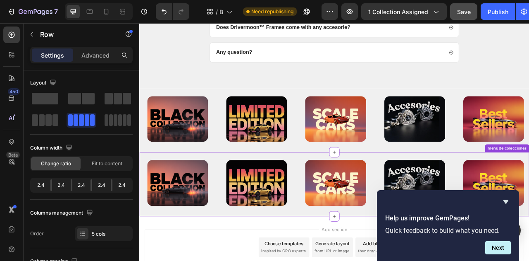
click at [258, 197] on img at bounding box center [288, 226] width 77 height 58
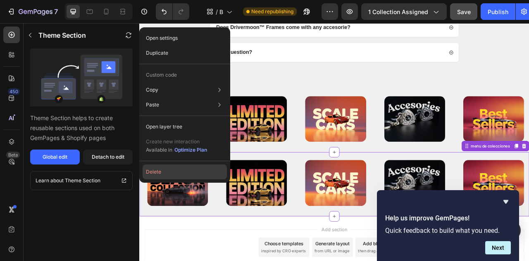
click at [180, 168] on button "Delete" at bounding box center [185, 171] width 84 height 15
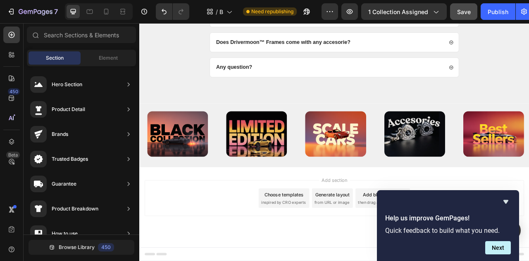
scroll to position [706, 0]
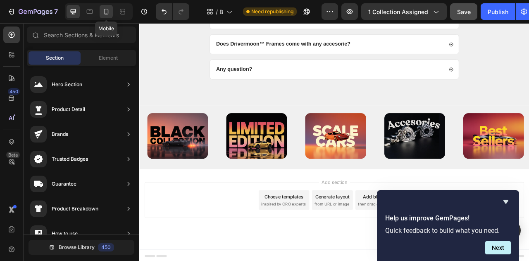
click at [104, 10] on icon at bounding box center [106, 11] width 8 height 8
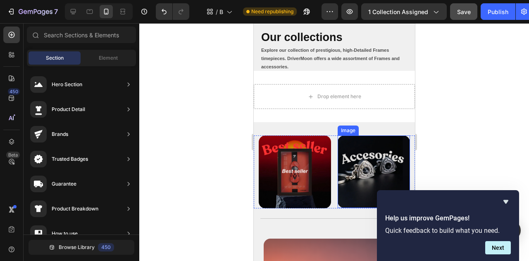
scroll to position [793, 0]
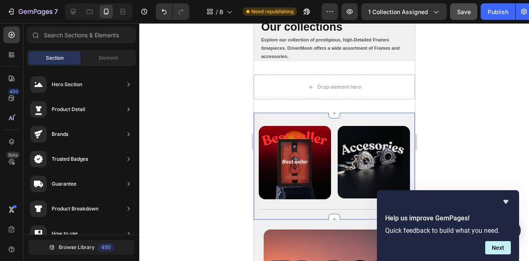
click at [320, 120] on div "Image Image Row Title Line Section 11" at bounding box center [334, 165] width 161 height 106
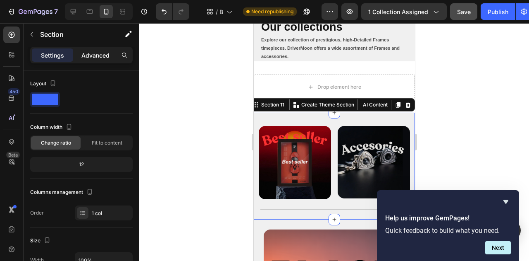
click at [98, 58] on p "Advanced" at bounding box center [95, 55] width 28 height 9
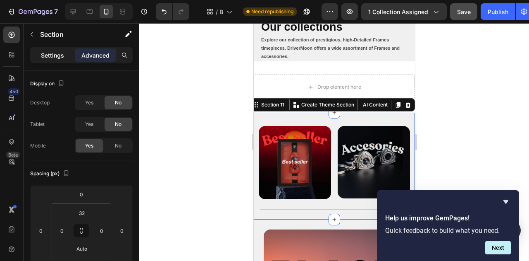
click at [52, 53] on p "Settings" at bounding box center [52, 55] width 23 height 9
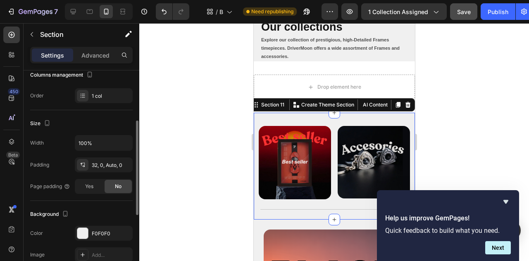
scroll to position [794, 0]
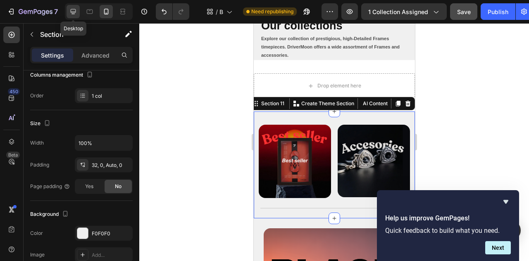
click at [70, 10] on icon at bounding box center [73, 11] width 8 height 8
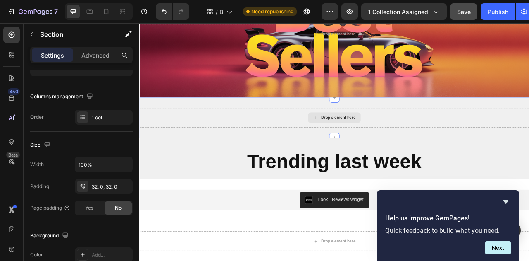
scroll to position [87, 0]
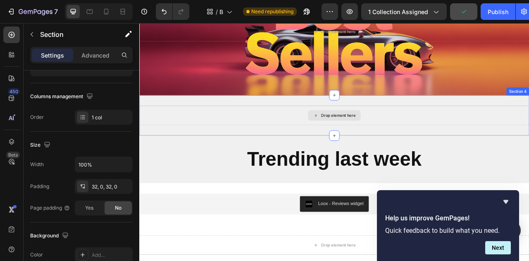
click at [379, 141] on div "Drop element here" at bounding box center [393, 140] width 44 height 7
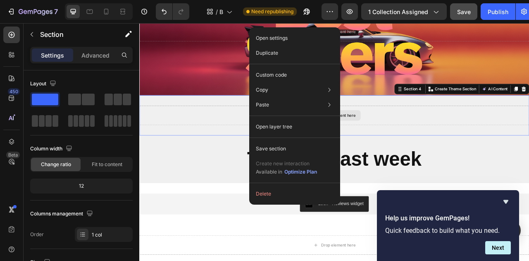
click at [404, 138] on div "Drop element here" at bounding box center [393, 140] width 44 height 7
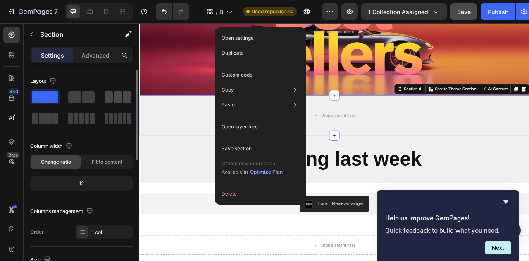
click at [112, 98] on span at bounding box center [109, 97] width 8 height 12
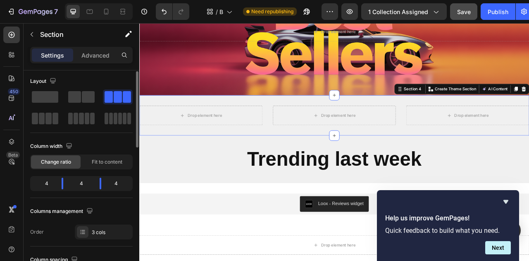
scroll to position [2, 0]
click at [228, 136] on div "Drop element here" at bounding box center [217, 140] width 67 height 13
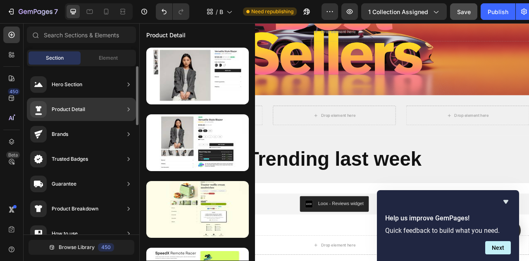
click at [93, 110] on div "Product Detail" at bounding box center [81, 109] width 109 height 23
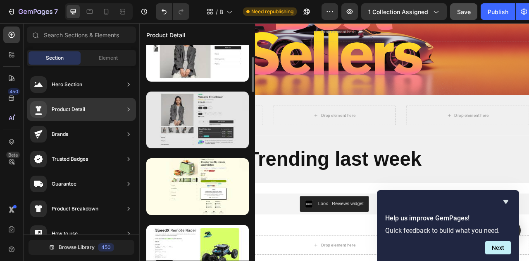
scroll to position [30, 0]
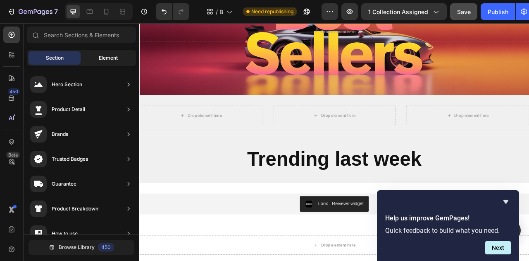
click at [117, 57] on span "Element" at bounding box center [108, 57] width 19 height 7
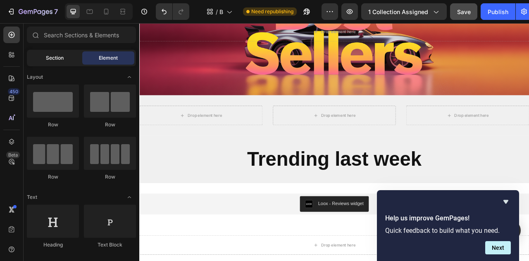
click at [58, 57] on span "Section" at bounding box center [55, 57] width 18 height 7
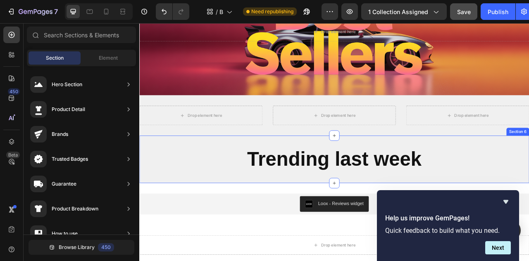
click at [308, 167] on div "Trending last week Heading Section 6" at bounding box center [387, 196] width 496 height 60
click at [245, 141] on div "Drop element here" at bounding box center [217, 140] width 67 height 13
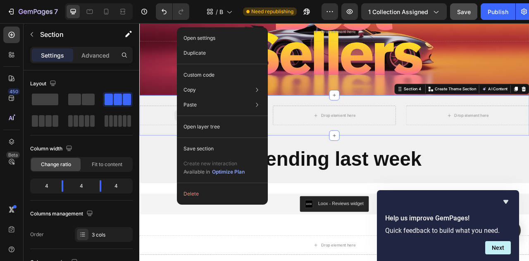
click at [155, 147] on div "Drop element here" at bounding box center [217, 140] width 157 height 25
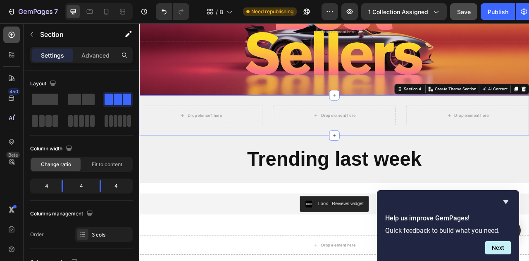
click at [15, 36] on icon at bounding box center [11, 35] width 8 height 8
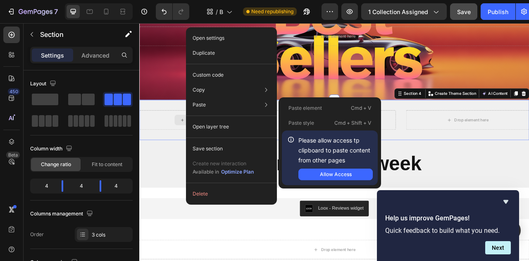
scroll to position [83, 0]
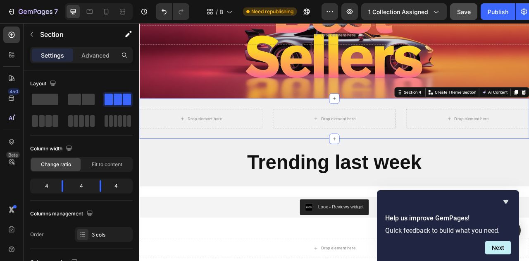
click at [186, 157] on div "Drop element here Drop element here Drop element here Section 4 Create Theme Se…" at bounding box center [387, 144] width 496 height 51
click at [443, 13] on button "1 collection assigned" at bounding box center [404, 11] width 86 height 17
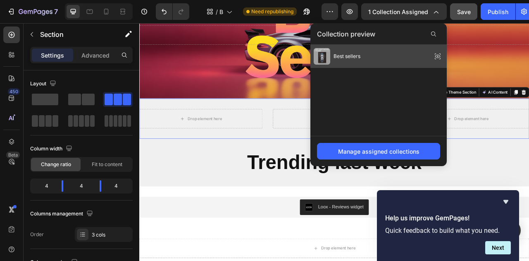
click at [360, 60] on span "Best sellers" at bounding box center [347, 56] width 27 height 7
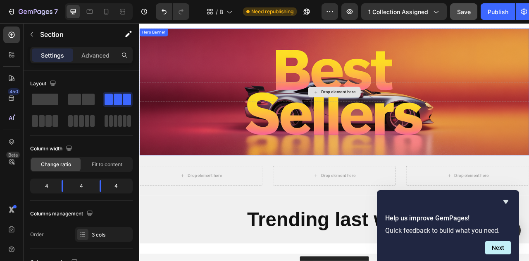
scroll to position [29, 0]
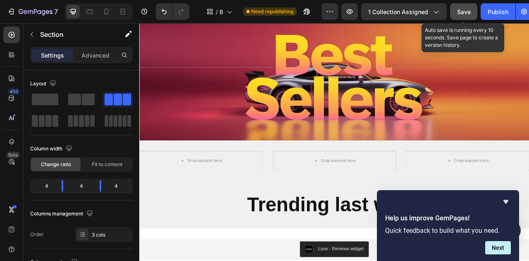
click at [474, 10] on button "Save" at bounding box center [463, 11] width 27 height 17
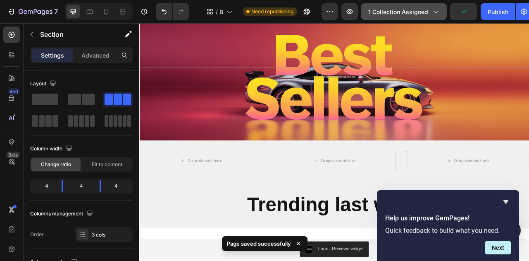
click at [419, 7] on span "1 collection assigned" at bounding box center [398, 11] width 60 height 9
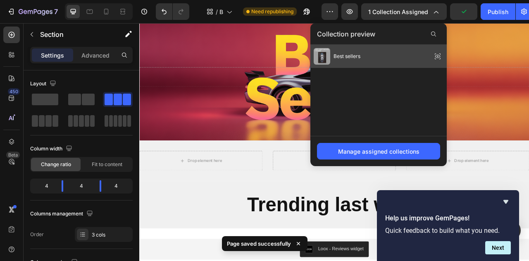
click at [359, 49] on div "Best sellers" at bounding box center [337, 56] width 47 height 17
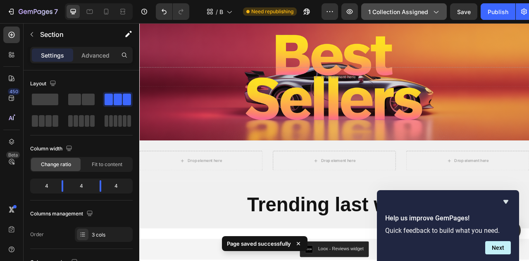
click at [435, 14] on icon "button" at bounding box center [436, 11] width 8 height 8
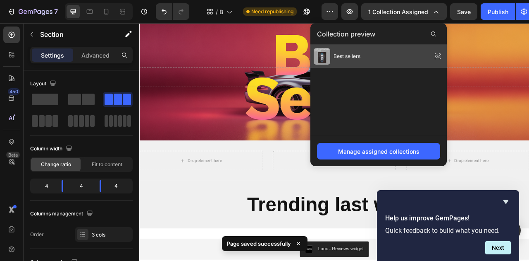
click at [433, 55] on icon at bounding box center [438, 56] width 12 height 12
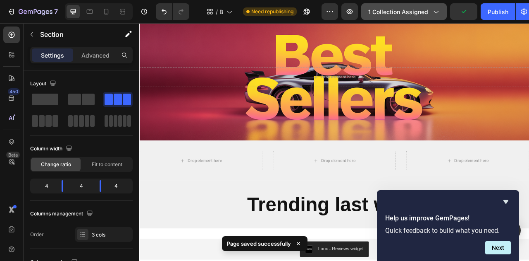
click at [403, 2] on div "7 Version history / Best sellers Need republishing Preview 1 collection assigne…" at bounding box center [264, 12] width 529 height 24
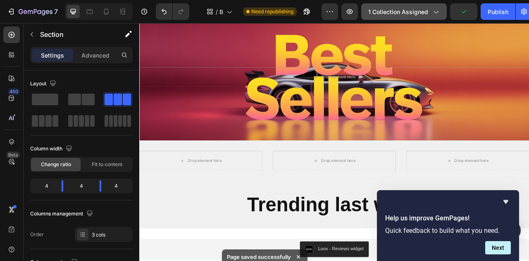
click at [403, 10] on span "1 collection assigned" at bounding box center [398, 11] width 60 height 9
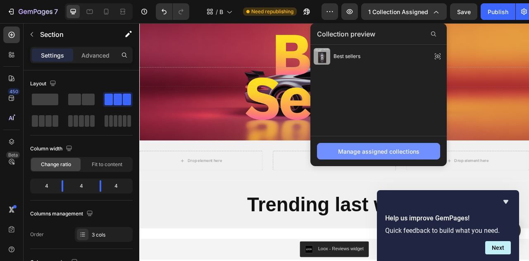
click at [374, 148] on div "Manage assigned collections" at bounding box center [378, 151] width 81 height 9
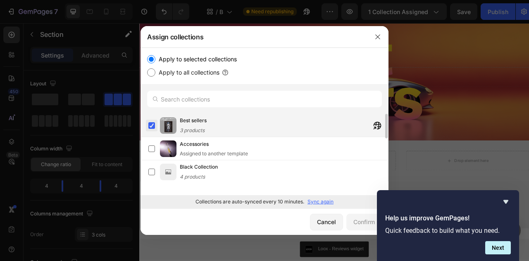
click at [154, 127] on label at bounding box center [151, 125] width 7 height 7
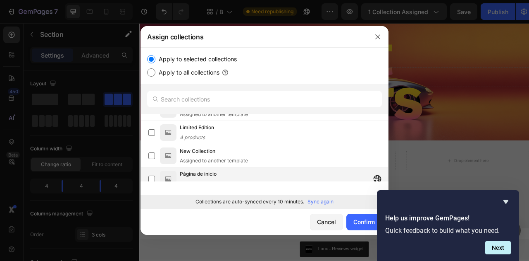
scroll to position [0, 0]
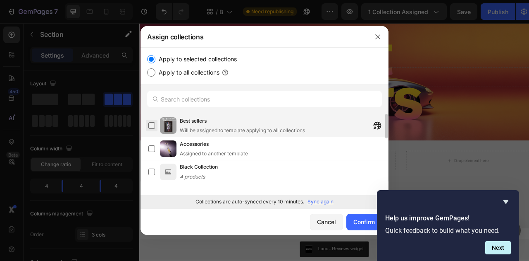
click at [153, 125] on label at bounding box center [151, 125] width 7 height 7
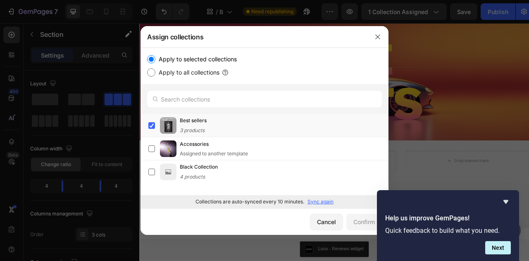
click at [327, 203] on p "Sync again" at bounding box center [321, 201] width 26 height 7
click at [511, 201] on icon "Hide survey" at bounding box center [506, 201] width 10 height 10
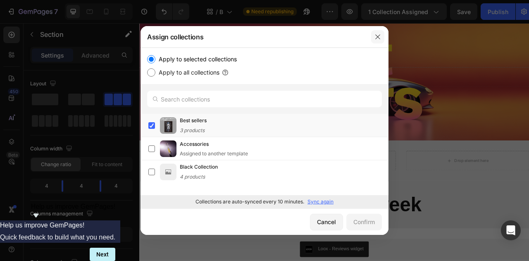
click at [382, 31] on button "button" at bounding box center [377, 36] width 13 height 13
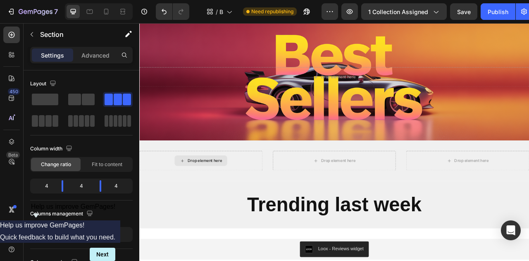
click at [284, 201] on div "Drop element here" at bounding box center [217, 197] width 157 height 25
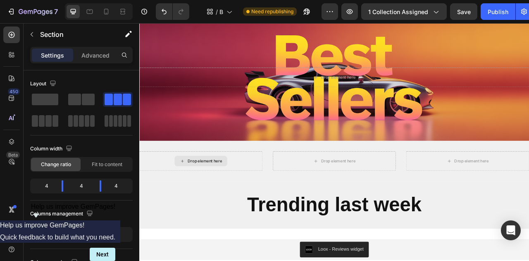
scroll to position [30, 0]
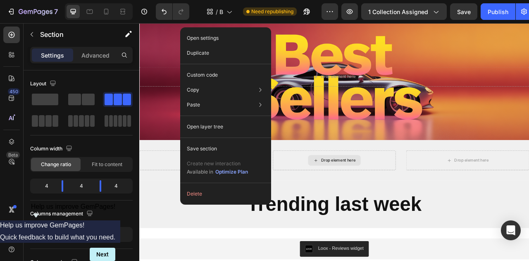
drag, startPoint x: 355, startPoint y: 200, endPoint x: 335, endPoint y: 201, distance: 20.3
click at [354, 200] on div "Drop element here" at bounding box center [387, 197] width 67 height 13
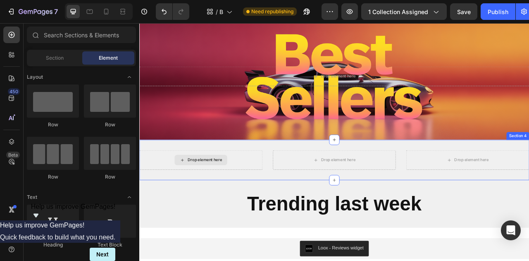
click at [230, 197] on div "Drop element here" at bounding box center [223, 197] width 44 height 7
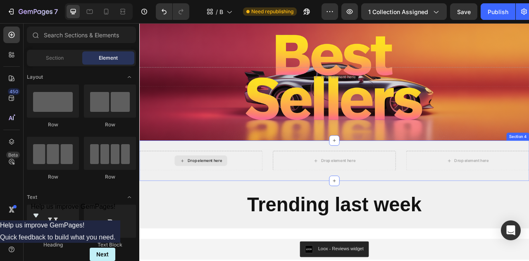
scroll to position [29, 0]
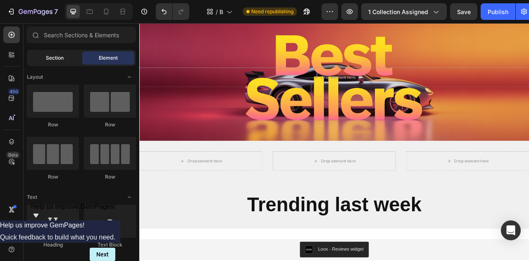
click at [56, 57] on span "Section" at bounding box center [55, 57] width 18 height 7
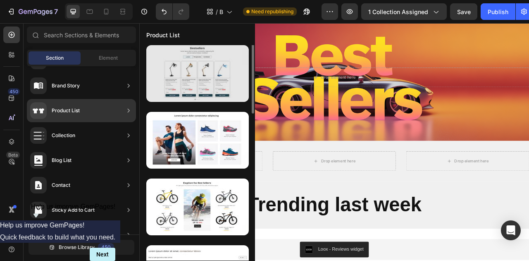
scroll to position [0, 0]
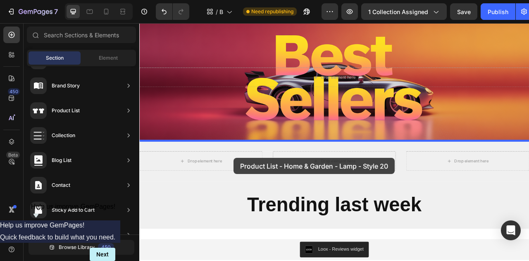
drag, startPoint x: 319, startPoint y: 108, endPoint x: 258, endPoint y: 194, distance: 105.3
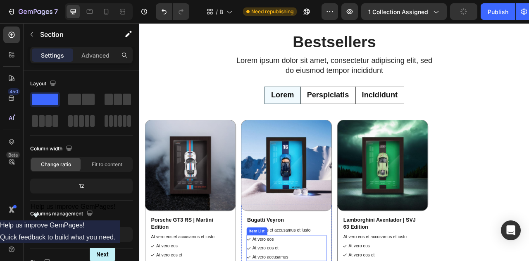
scroll to position [198, 0]
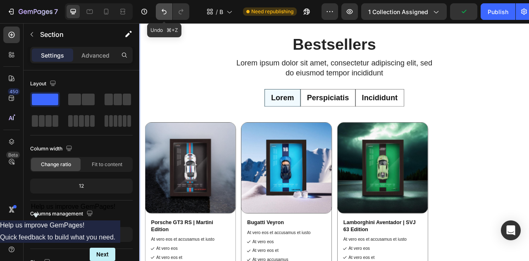
click at [168, 16] on button "Undo/Redo" at bounding box center [164, 11] width 17 height 17
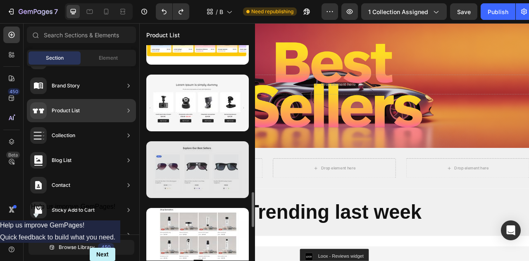
scroll to position [904, 0]
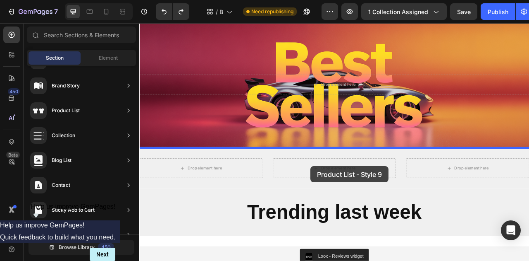
drag, startPoint x: 336, startPoint y: 200, endPoint x: 357, endPoint y: 205, distance: 22.1
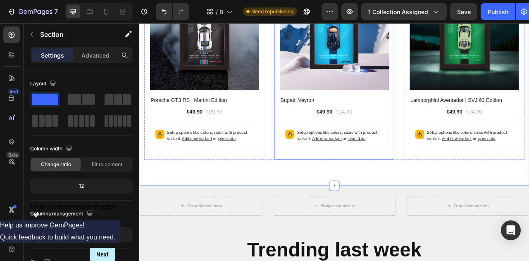
scroll to position [318, 0]
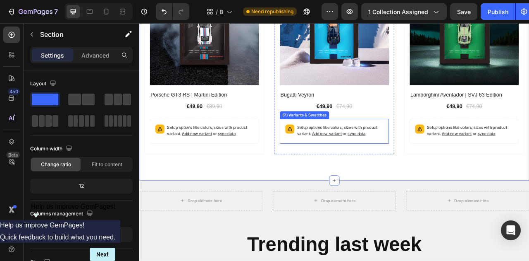
click at [389, 157] on p "Setup options like colors, sizes with product variant. Add new variant or sync …" at bounding box center [395, 160] width 110 height 16
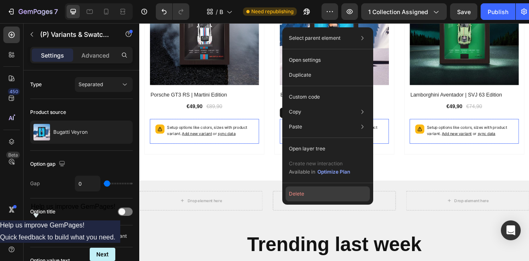
click at [298, 195] on button "Delete" at bounding box center [328, 193] width 84 height 15
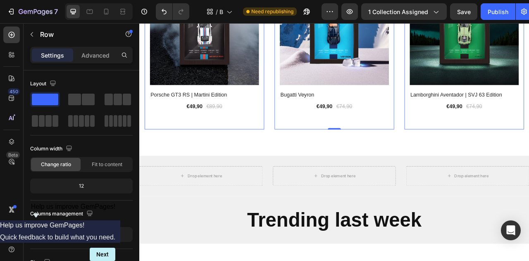
click at [373, 136] on div "(P) Images 33% off Product Badge Row Bugatti Veyron (P) Title €49,90 (P) Price …" at bounding box center [387, 54] width 139 height 182
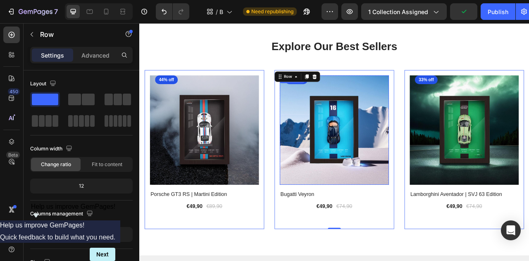
scroll to position [189, 0]
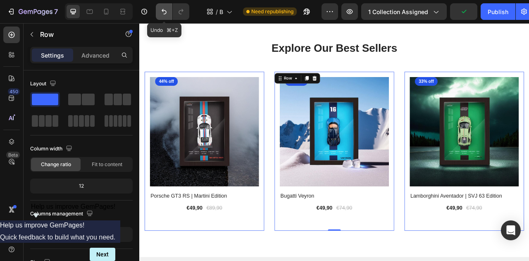
click at [164, 11] on icon "Undo/Redo" at bounding box center [164, 11] width 8 height 8
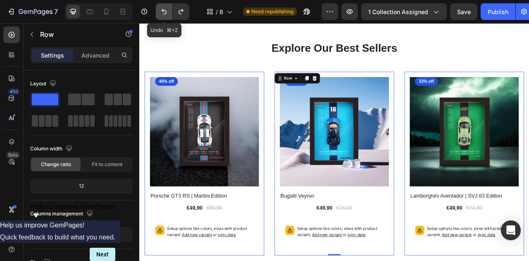
click at [163, 14] on icon "Undo/Redo" at bounding box center [164, 11] width 8 height 8
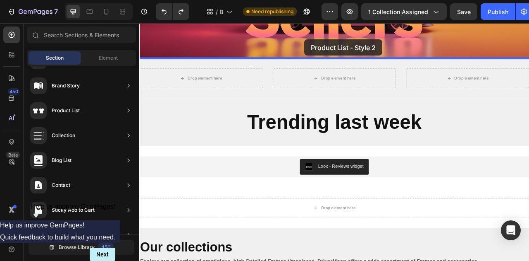
scroll to position [121, 0]
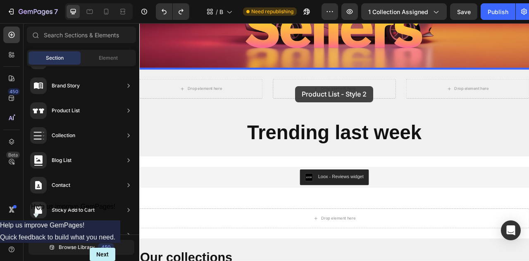
drag, startPoint x: 335, startPoint y: 199, endPoint x: 338, endPoint y: 103, distance: 96.0
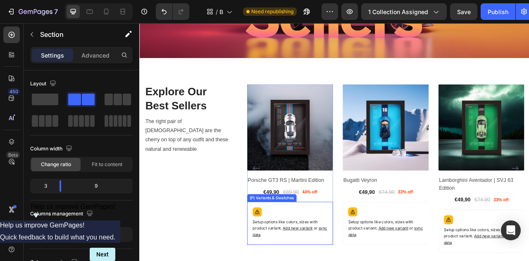
scroll to position [134, 0]
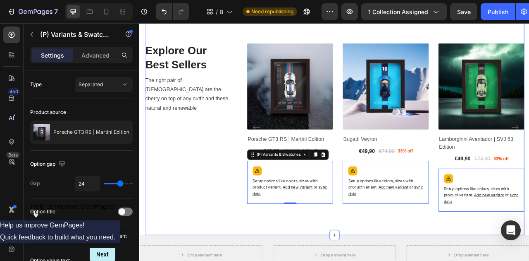
scroll to position [196, 0]
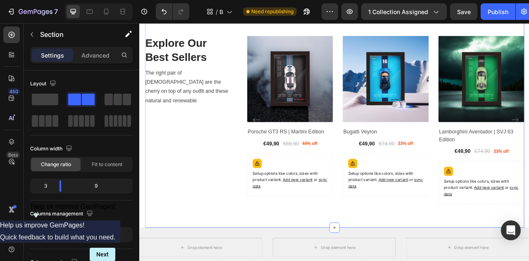
click at [348, 260] on div "Explore Our Best Sellers Heading The right pair of sunnies are the cherry on to…" at bounding box center [387, 144] width 483 height 277
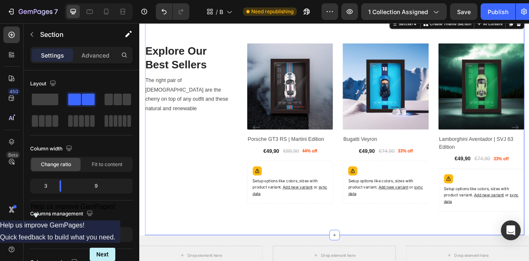
scroll to position [187, 0]
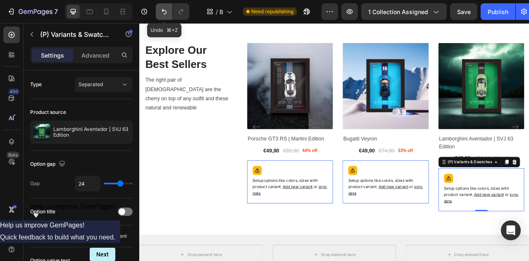
click at [166, 10] on icon "Undo/Redo" at bounding box center [164, 11] width 8 height 8
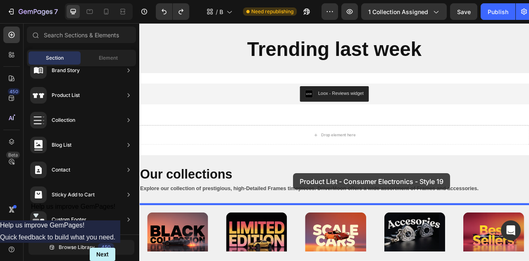
scroll to position [237, 0]
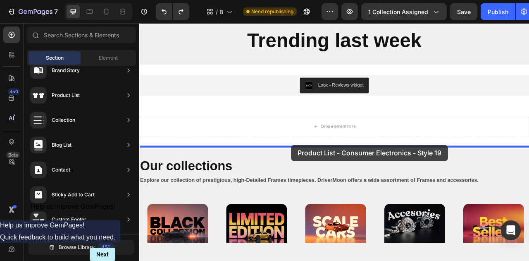
drag, startPoint x: 351, startPoint y: 90, endPoint x: 331, endPoint y: 177, distance: 89.8
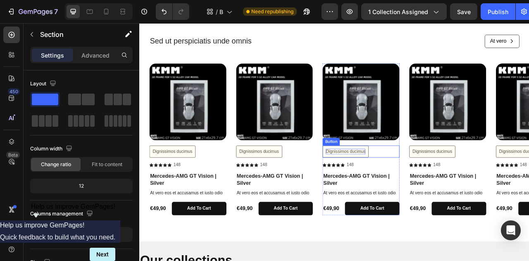
scroll to position [451, 0]
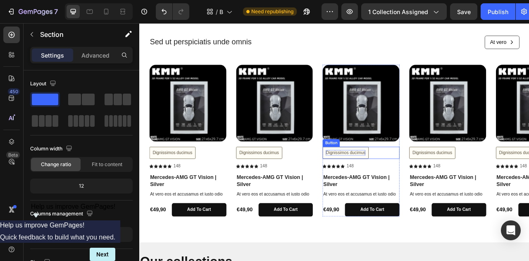
click at [393, 184] on div "Dignissimos ducimus" at bounding box center [401, 187] width 50 height 7
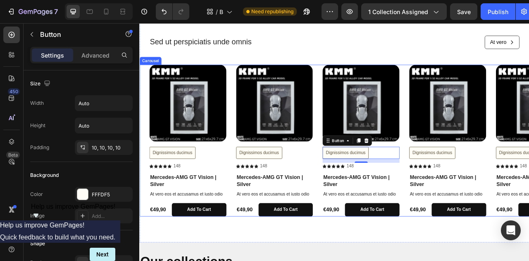
click at [261, 197] on div "Product Images Dignissimos ducimus Button Icon Icon Icon Icon Icon Icon List 14…" at bounding box center [394, 172] width 484 height 193
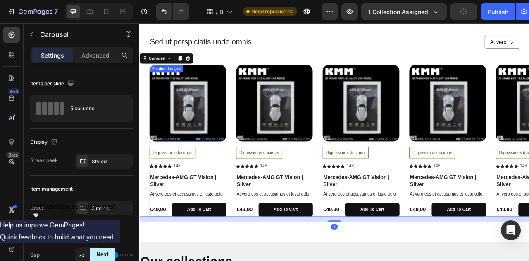
click at [231, 133] on img at bounding box center [201, 125] width 98 height 98
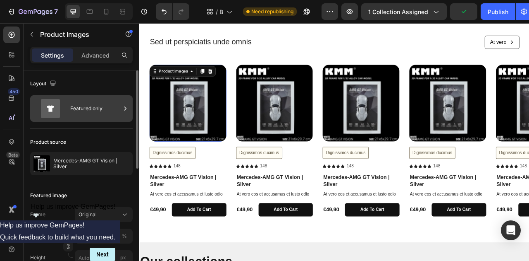
click at [90, 103] on div "Featured only" at bounding box center [95, 108] width 50 height 19
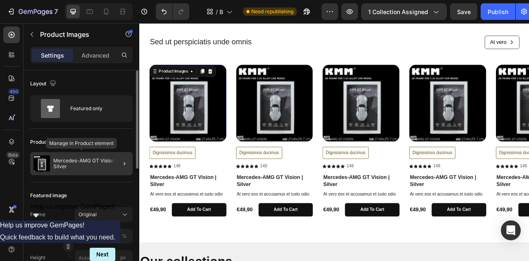
click at [93, 168] on p "Mercedes-AMG GT Vision | Silver" at bounding box center [91, 164] width 76 height 12
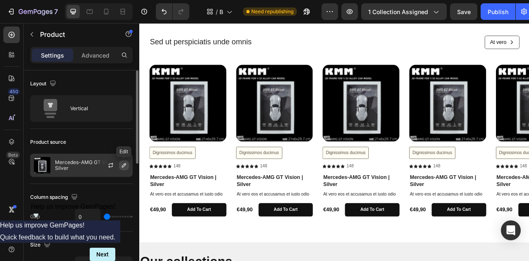
click at [121, 165] on icon "button" at bounding box center [124, 165] width 7 height 7
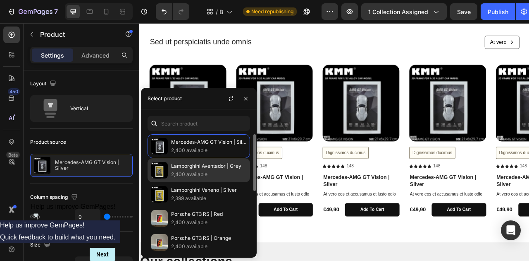
click at [176, 170] on p "Lamborghini Aventador | Grey" at bounding box center [208, 166] width 75 height 8
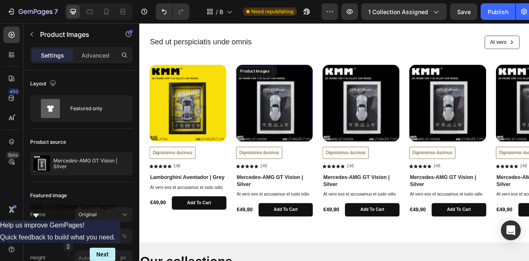
click at [342, 120] on img at bounding box center [311, 125] width 98 height 98
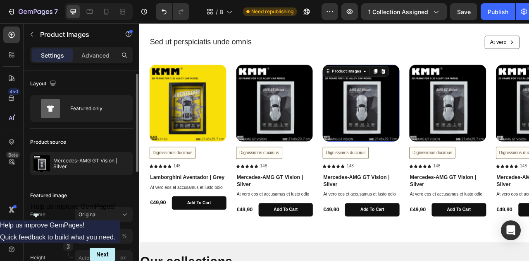
click at [400, 138] on img at bounding box center [421, 125] width 98 height 98
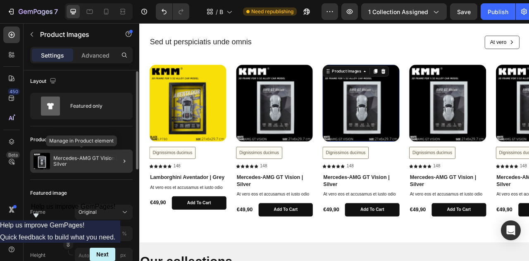
click at [91, 160] on p "Mercedes-AMG GT Vision | Silver" at bounding box center [91, 161] width 76 height 12
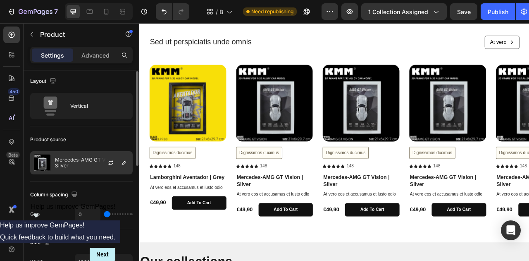
scroll to position [0, 0]
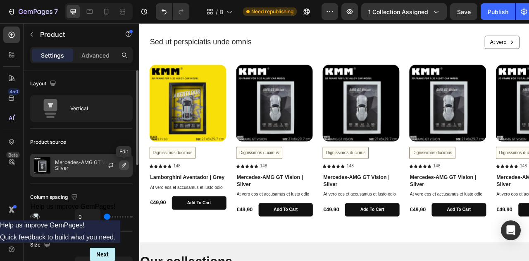
click at [125, 166] on icon "button" at bounding box center [124, 165] width 7 height 7
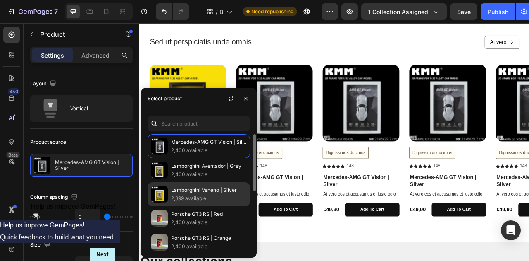
click at [189, 191] on p "Lamborghini Veneno | Silver" at bounding box center [208, 190] width 75 height 8
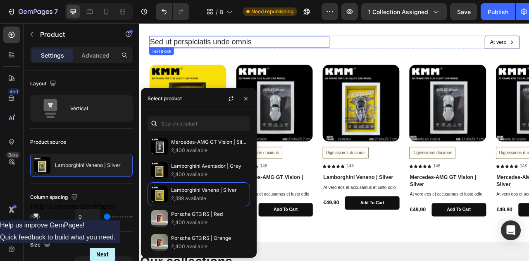
click at [298, 44] on p "Sed ut perspiciatis unde omnis" at bounding box center [267, 47] width 228 height 12
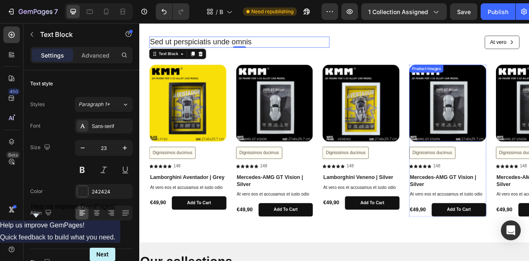
click at [521, 149] on img at bounding box center [532, 125] width 98 height 98
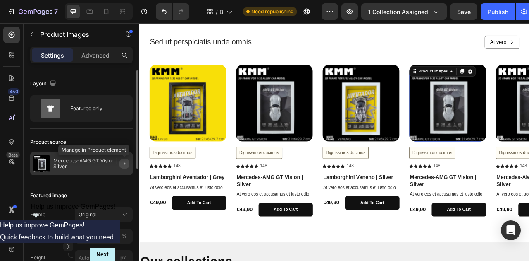
click at [124, 164] on icon "button" at bounding box center [125, 163] width 2 height 3
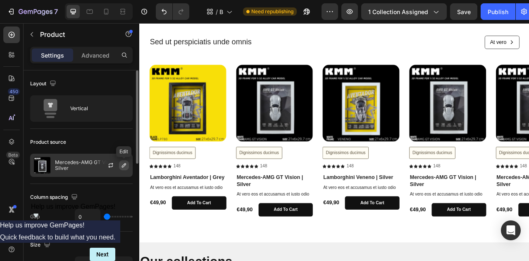
click at [124, 165] on icon "button" at bounding box center [124, 165] width 7 height 7
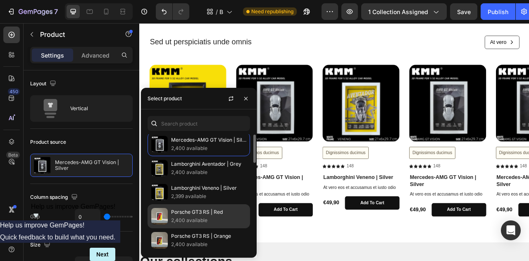
scroll to position [12, 0]
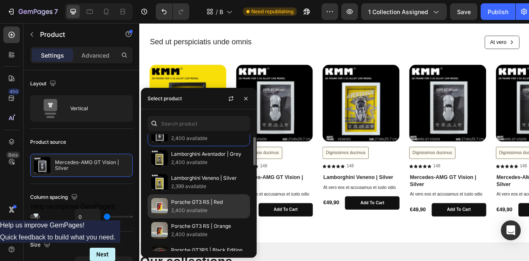
click at [180, 204] on p "Porsche GT3 RS | Red" at bounding box center [208, 202] width 75 height 8
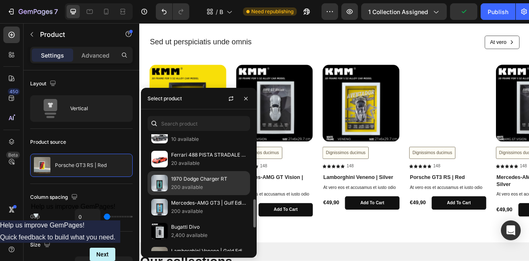
scroll to position [277, 0]
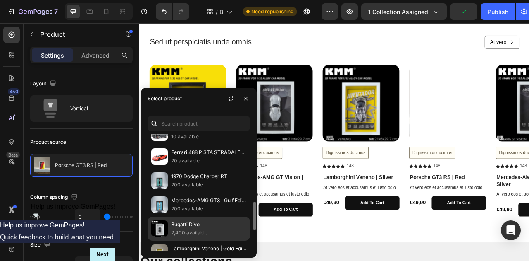
click at [196, 226] on p "Bugatti Divo" at bounding box center [208, 224] width 75 height 8
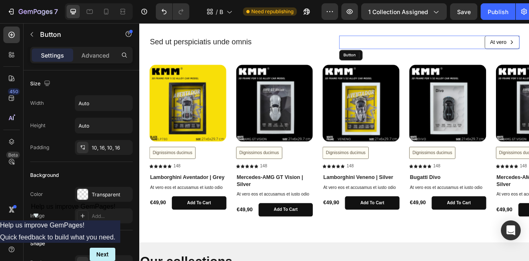
click at [464, 46] on div "At vero Button" at bounding box center [509, 47] width 230 height 17
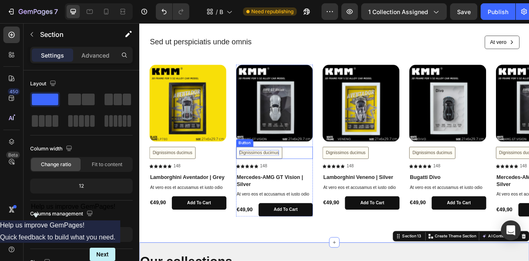
click at [276, 185] on div "Dignissimos ducimus" at bounding box center [291, 187] width 50 height 7
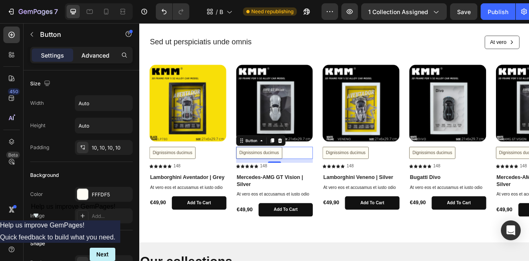
click at [101, 55] on p "Advanced" at bounding box center [95, 55] width 28 height 9
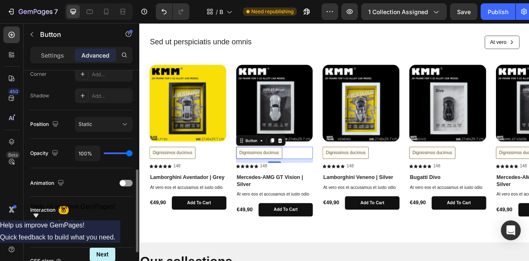
scroll to position [277, 0]
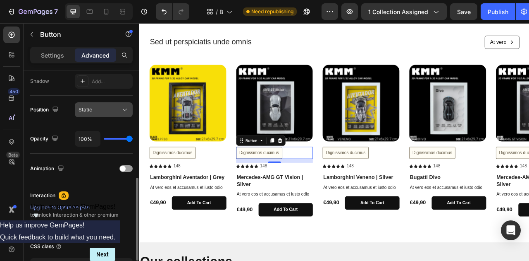
click at [124, 111] on icon at bounding box center [125, 109] width 8 height 8
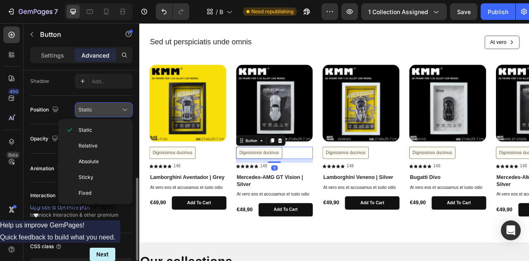
click at [124, 111] on icon at bounding box center [125, 109] width 8 height 8
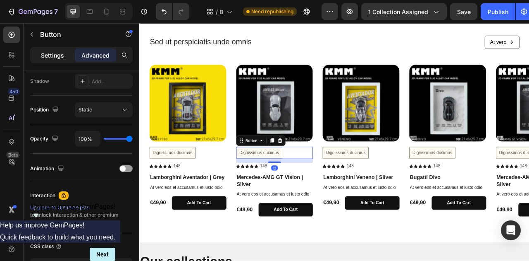
click at [64, 54] on div "Settings" at bounding box center [52, 54] width 41 height 13
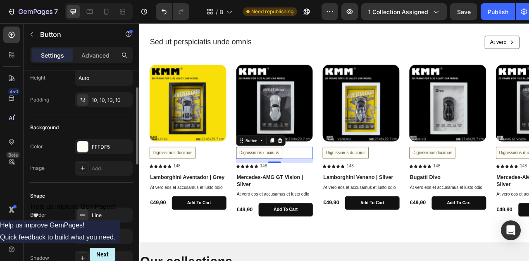
scroll to position [0, 0]
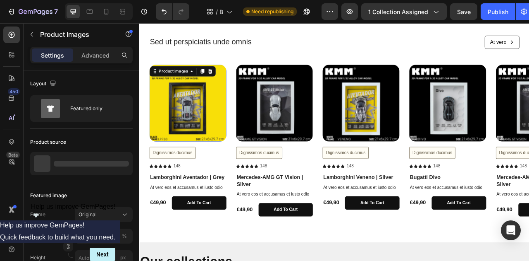
click at [182, 125] on img at bounding box center [201, 125] width 98 height 98
click at [194, 247] on button "Add to cart" at bounding box center [214, 251] width 69 height 17
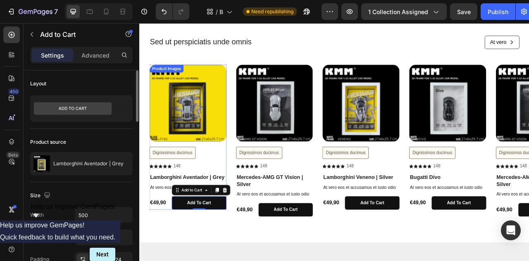
scroll to position [404, 0]
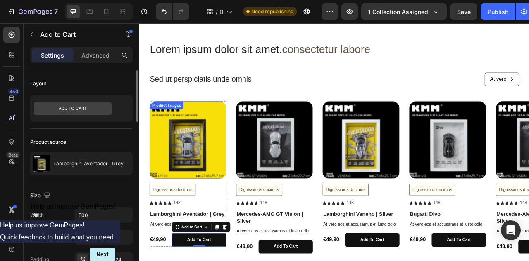
click at [251, 129] on div "Product Images Dignissimos ducimus Button Icon Icon Icon Icon Icon Icon List 14…" at bounding box center [394, 219] width 484 height 193
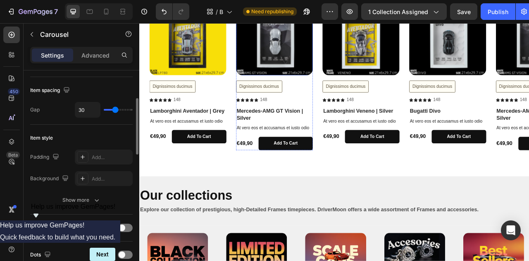
scroll to position [536, 0]
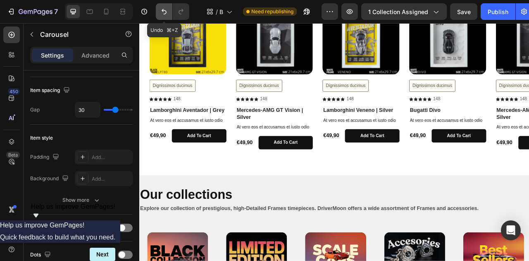
click at [159, 11] on button "Undo/Redo" at bounding box center [164, 11] width 17 height 17
click at [161, 12] on icon "Undo/Redo" at bounding box center [164, 11] width 8 height 8
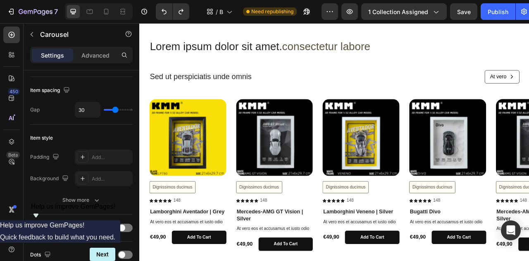
scroll to position [406, 0]
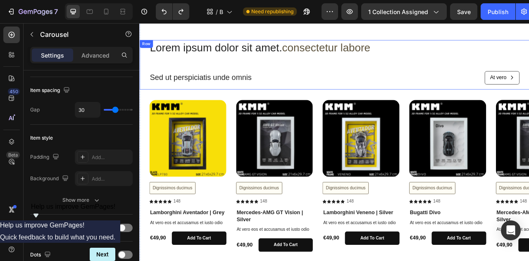
click at [217, 102] on div "Lorem ipsum dolor sit amet. consectetur labore Heading Sed ut perspiciatis unde…" at bounding box center [387, 76] width 471 height 63
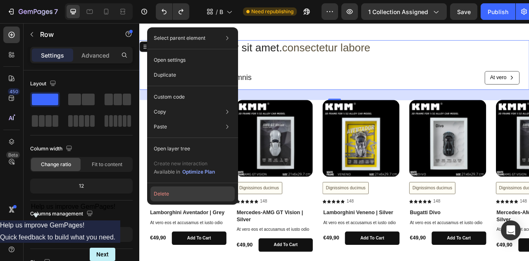
click at [177, 191] on button "Delete" at bounding box center [193, 193] width 84 height 15
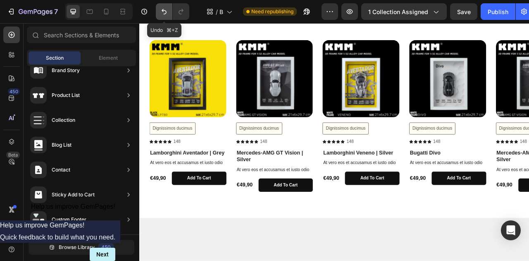
click at [168, 12] on button "Undo/Redo" at bounding box center [164, 11] width 17 height 17
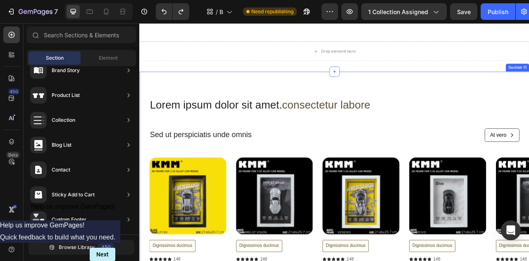
scroll to position [320, 0]
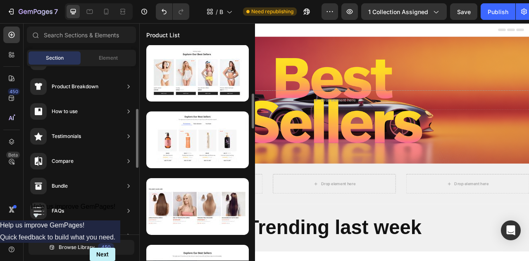
scroll to position [331, 0]
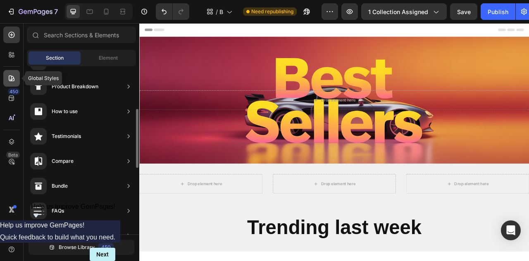
click at [13, 82] on icon at bounding box center [11, 78] width 8 height 8
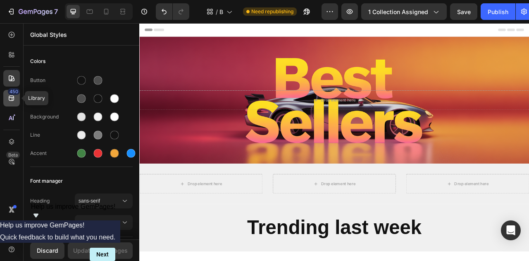
click at [10, 97] on icon at bounding box center [11, 98] width 8 height 8
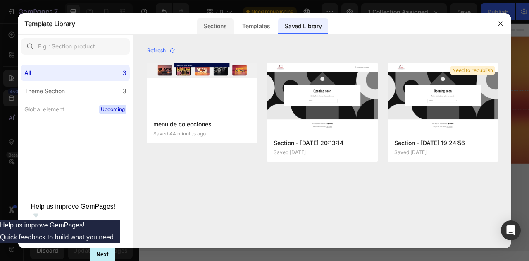
click at [213, 25] on div "Sections" at bounding box center [215, 26] width 36 height 17
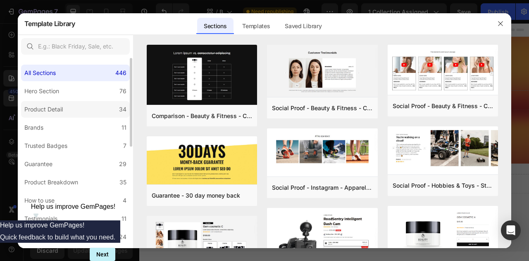
click at [53, 107] on div "Product Detail" at bounding box center [43, 109] width 38 height 10
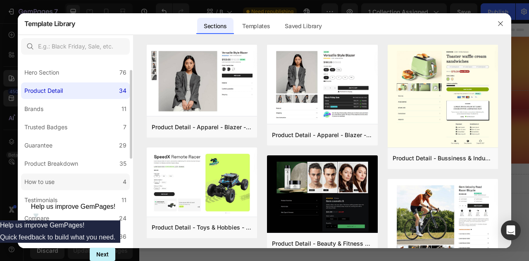
scroll to position [21, 0]
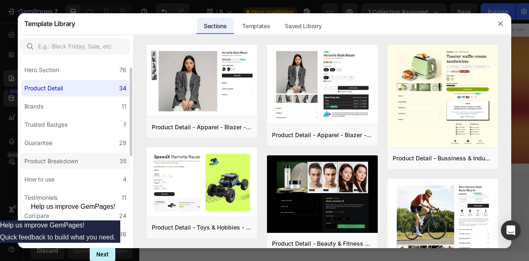
click at [69, 160] on div "Product Breakdown" at bounding box center [51, 161] width 54 height 10
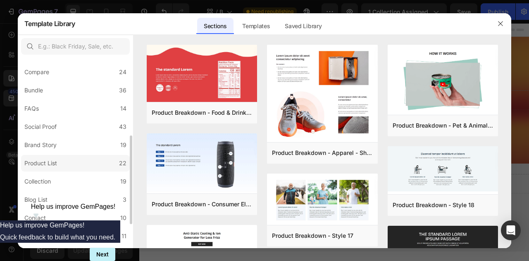
scroll to position [164, 0]
click at [63, 165] on label "Product List 22" at bounding box center [75, 163] width 109 height 17
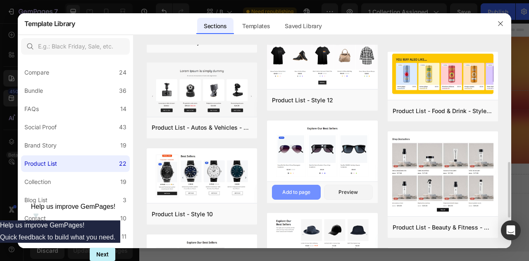
scroll to position [397, 0]
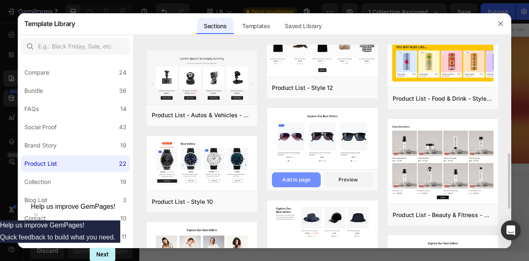
click at [293, 179] on div "Add to page" at bounding box center [296, 179] width 28 height 7
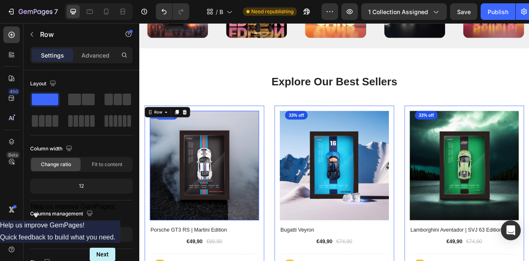
scroll to position [914, 0]
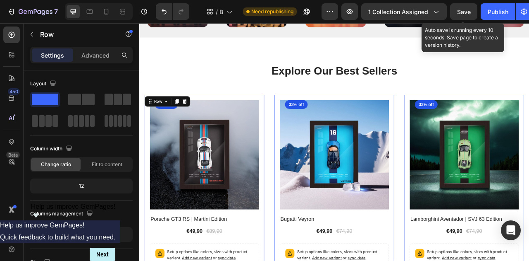
click at [462, 14] on span "Save" at bounding box center [464, 11] width 14 height 7
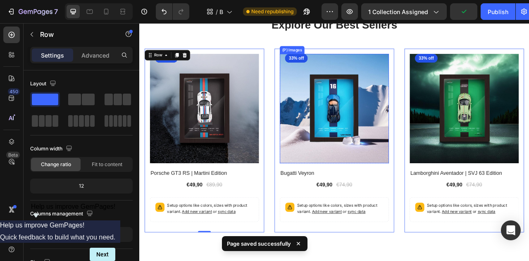
scroll to position [1013, 0]
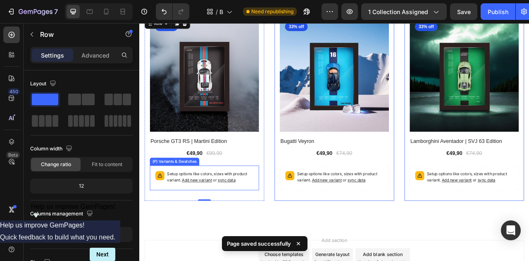
click at [215, 222] on span "Add new variant" at bounding box center [213, 222] width 38 height 6
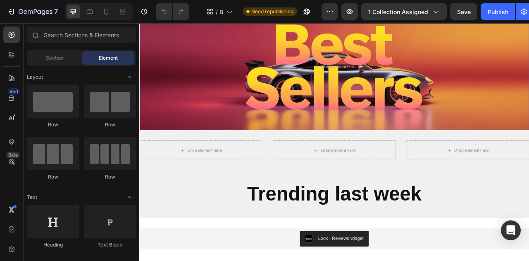
scroll to position [42, 0]
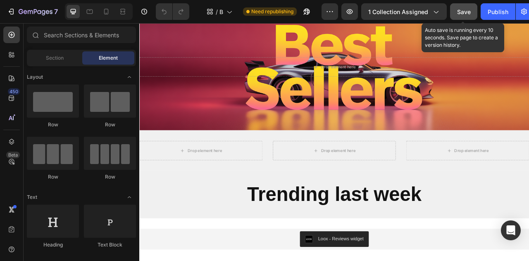
click at [468, 9] on span "Save" at bounding box center [464, 11] width 14 height 7
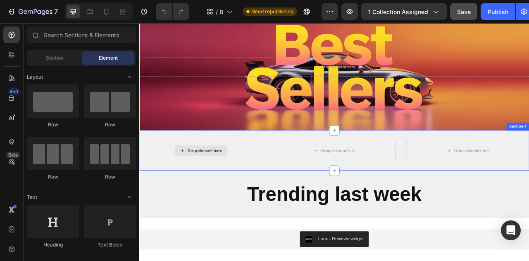
click at [224, 187] on div "Drop element here" at bounding box center [223, 185] width 44 height 7
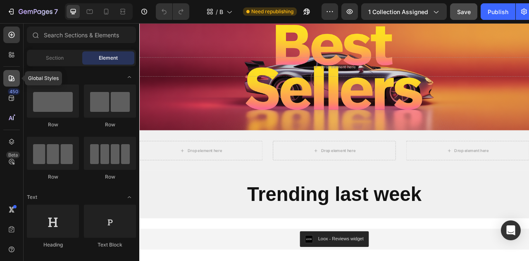
click at [12, 78] on icon at bounding box center [11, 78] width 8 height 8
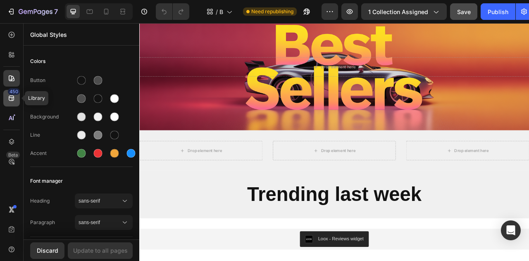
click at [7, 97] on div "450" at bounding box center [11, 98] width 17 height 17
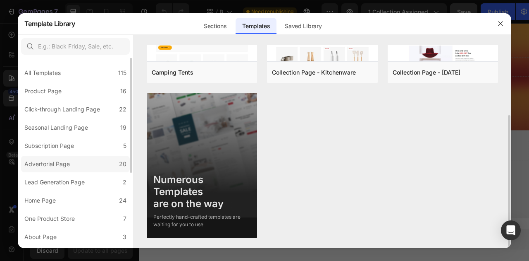
scroll to position [9, 0]
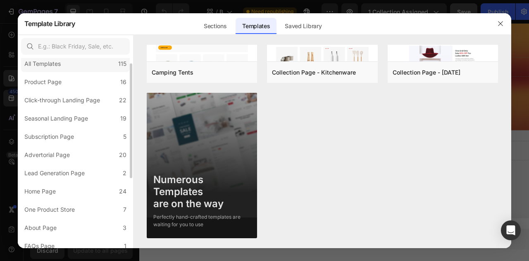
click at [78, 67] on div "All Templates 115" at bounding box center [75, 63] width 109 height 17
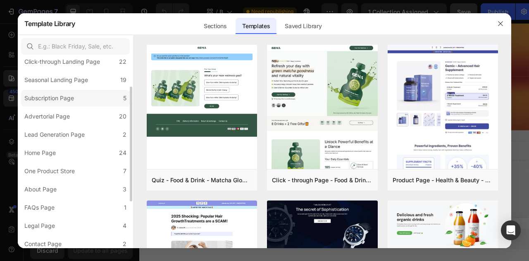
scroll to position [0, 0]
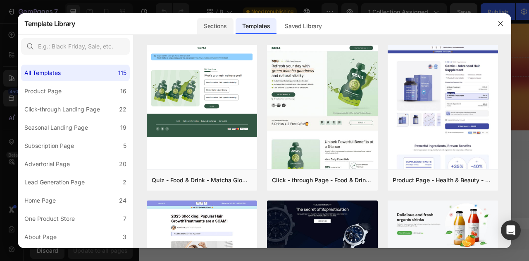
click at [208, 24] on div "Sections" at bounding box center [215, 26] width 36 height 17
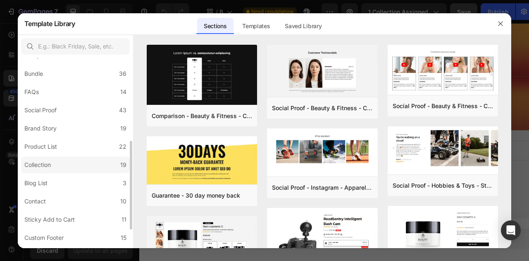
scroll to position [181, 0]
click at [72, 145] on label "Product List 22" at bounding box center [75, 146] width 109 height 17
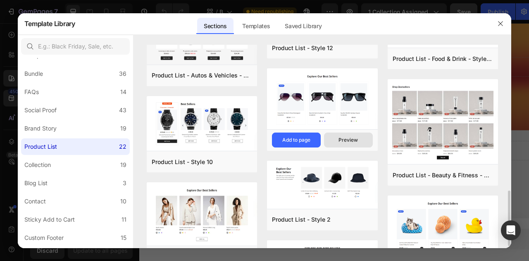
scroll to position [438, 0]
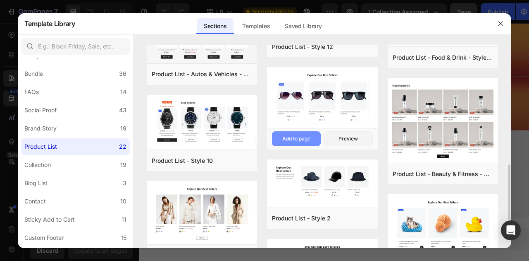
click at [291, 137] on div "Add to page" at bounding box center [296, 138] width 28 height 7
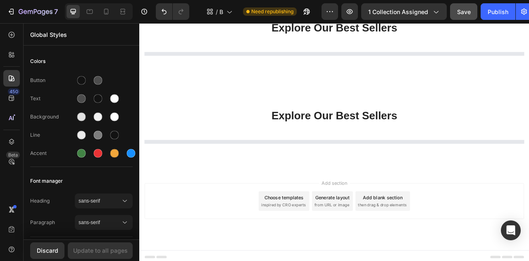
scroll to position [973, 0]
